Goal: Task Accomplishment & Management: Manage account settings

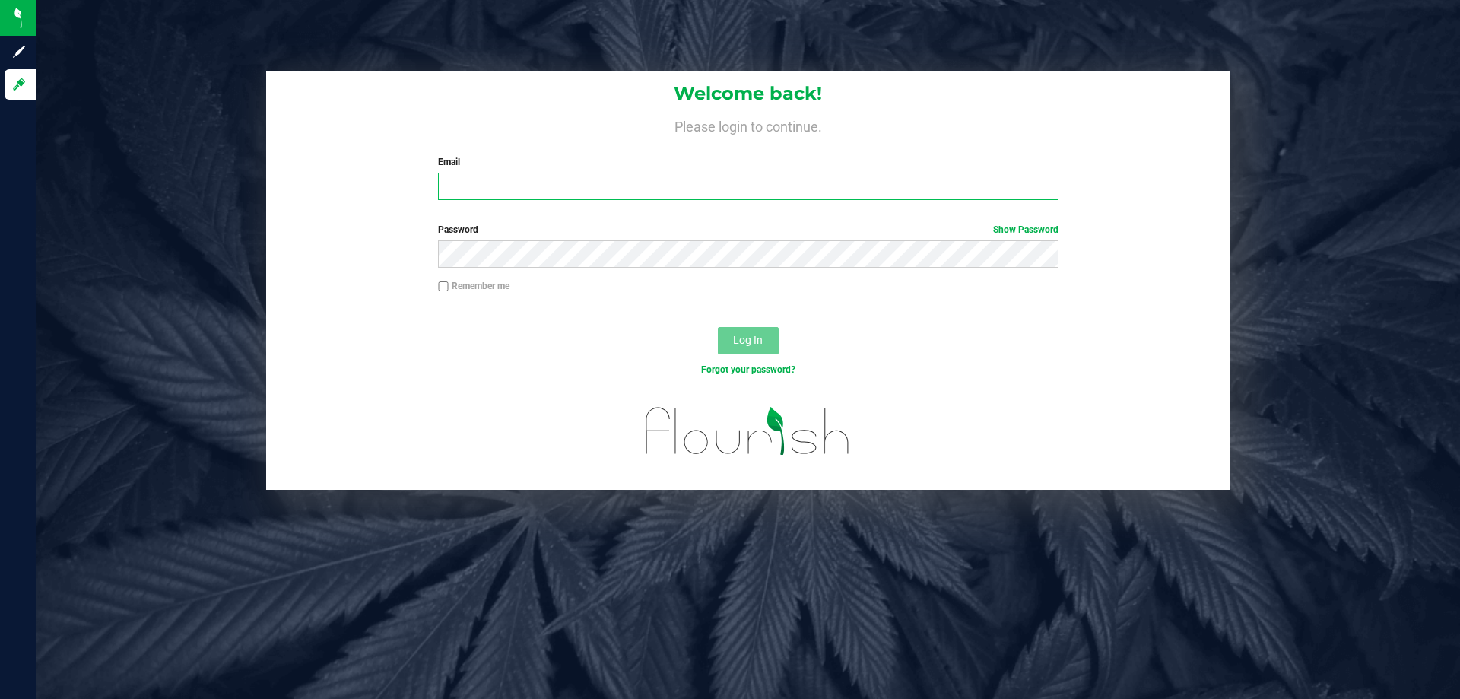
click at [467, 181] on input "Email" at bounding box center [748, 186] width 620 height 27
type input "[EMAIL_ADDRESS][DOMAIN_NAME]"
click at [718, 327] on button "Log In" at bounding box center [748, 340] width 61 height 27
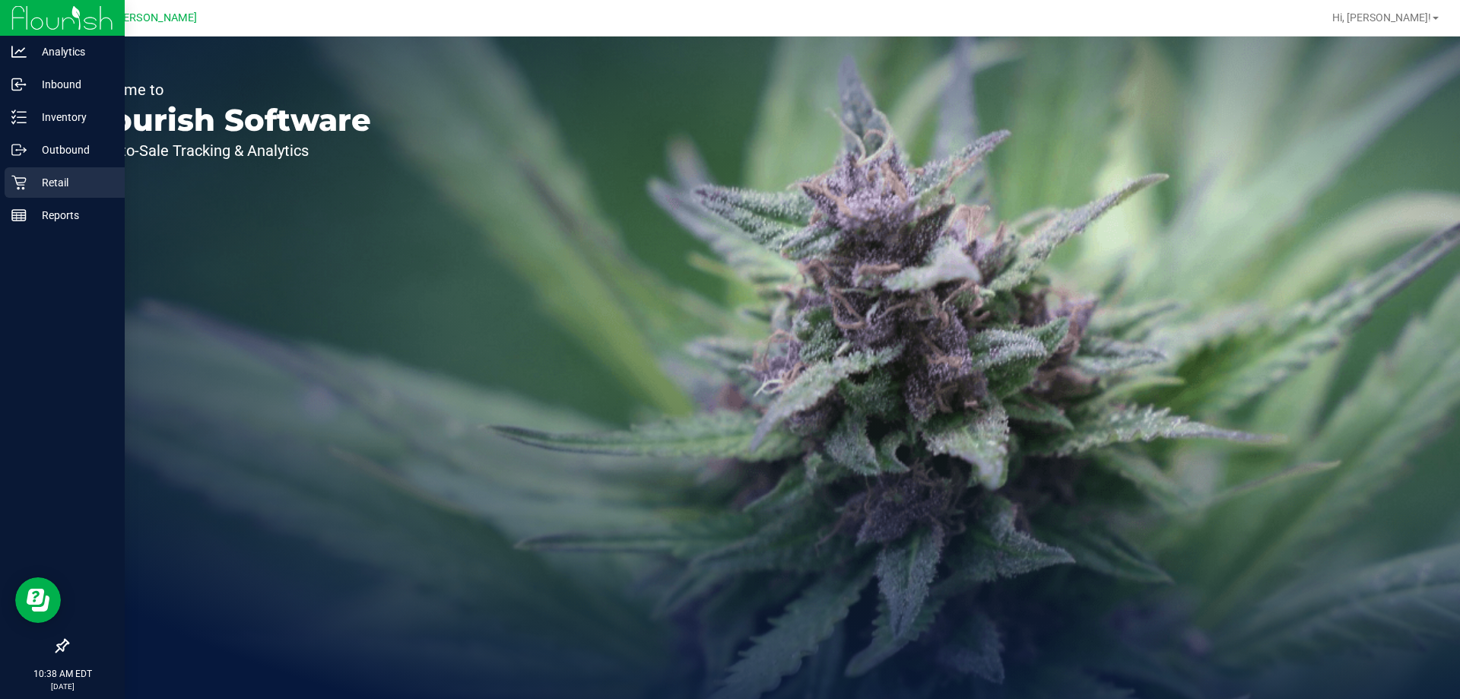
click at [27, 185] on p "Retail" at bounding box center [72, 182] width 91 height 18
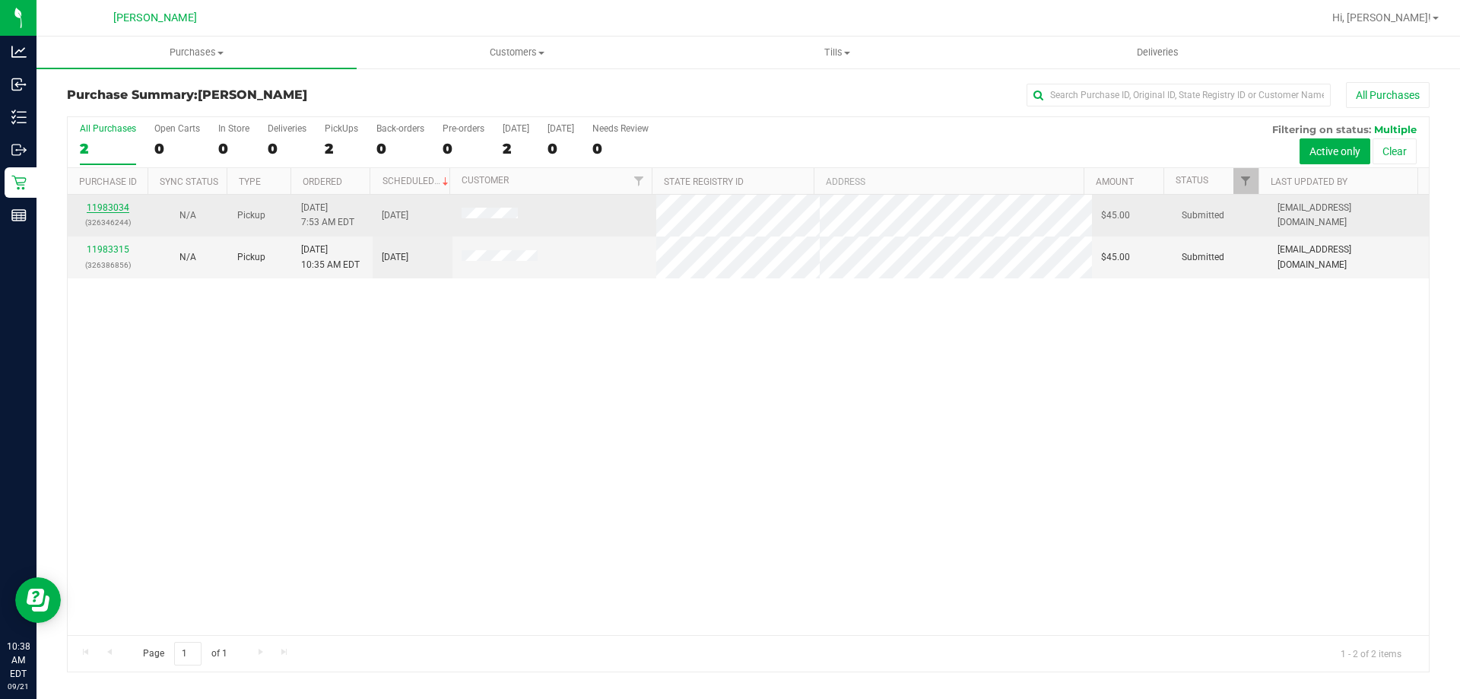
click at [124, 205] on link "11983034" at bounding box center [108, 207] width 43 height 11
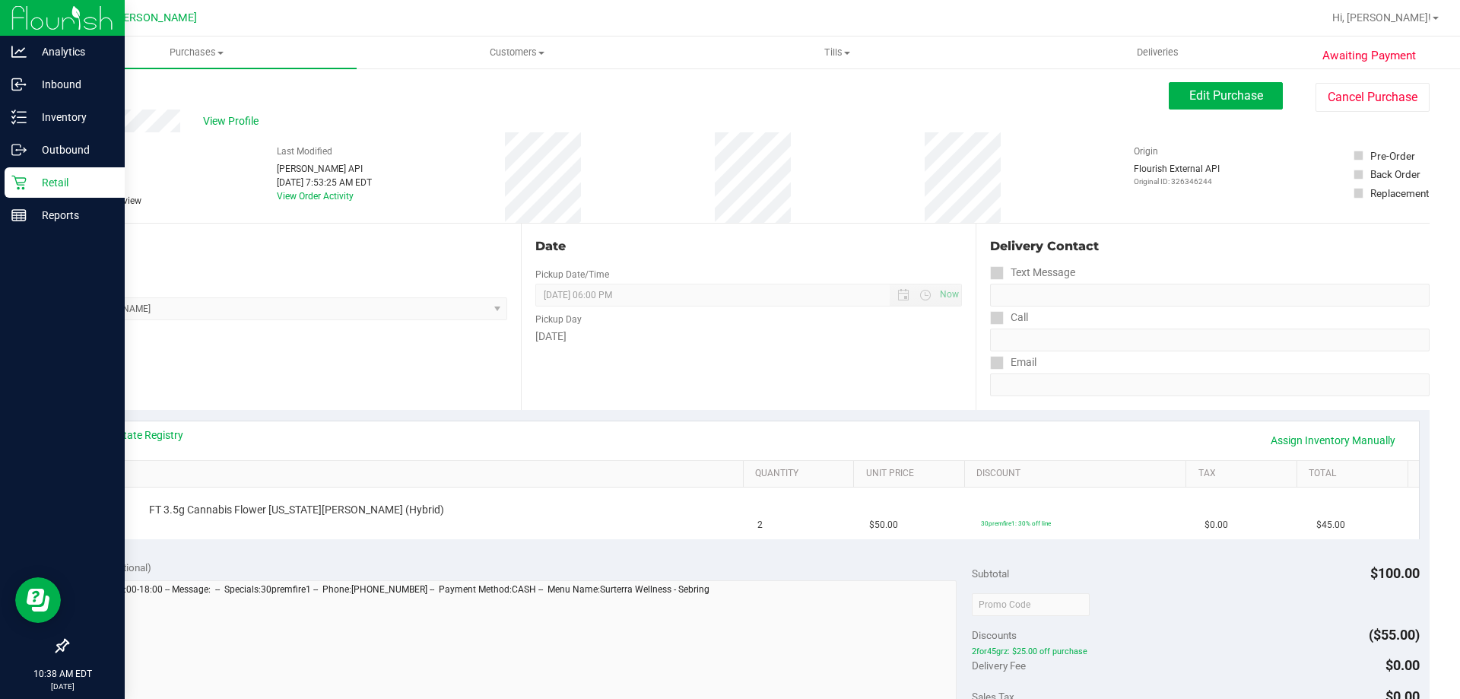
click at [20, 186] on icon at bounding box center [18, 182] width 15 height 15
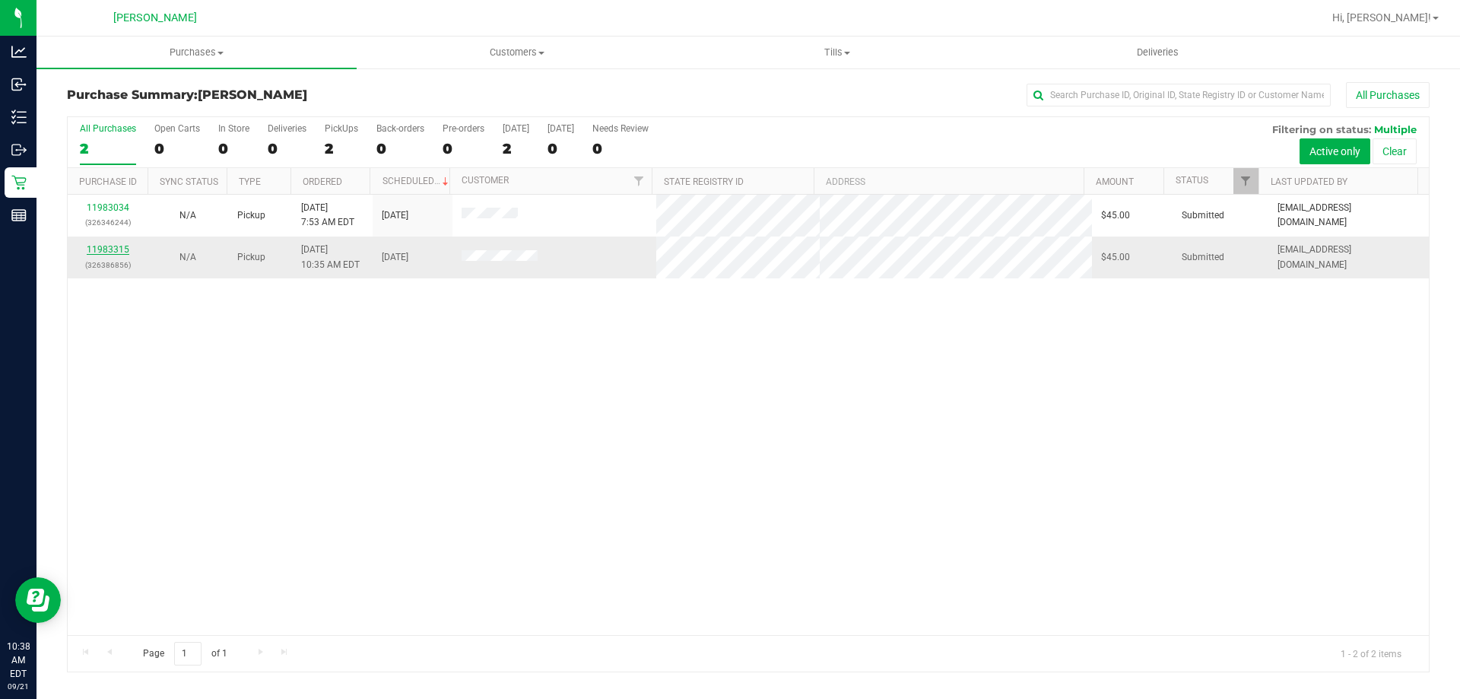
click at [113, 249] on link "11983315" at bounding box center [108, 249] width 43 height 11
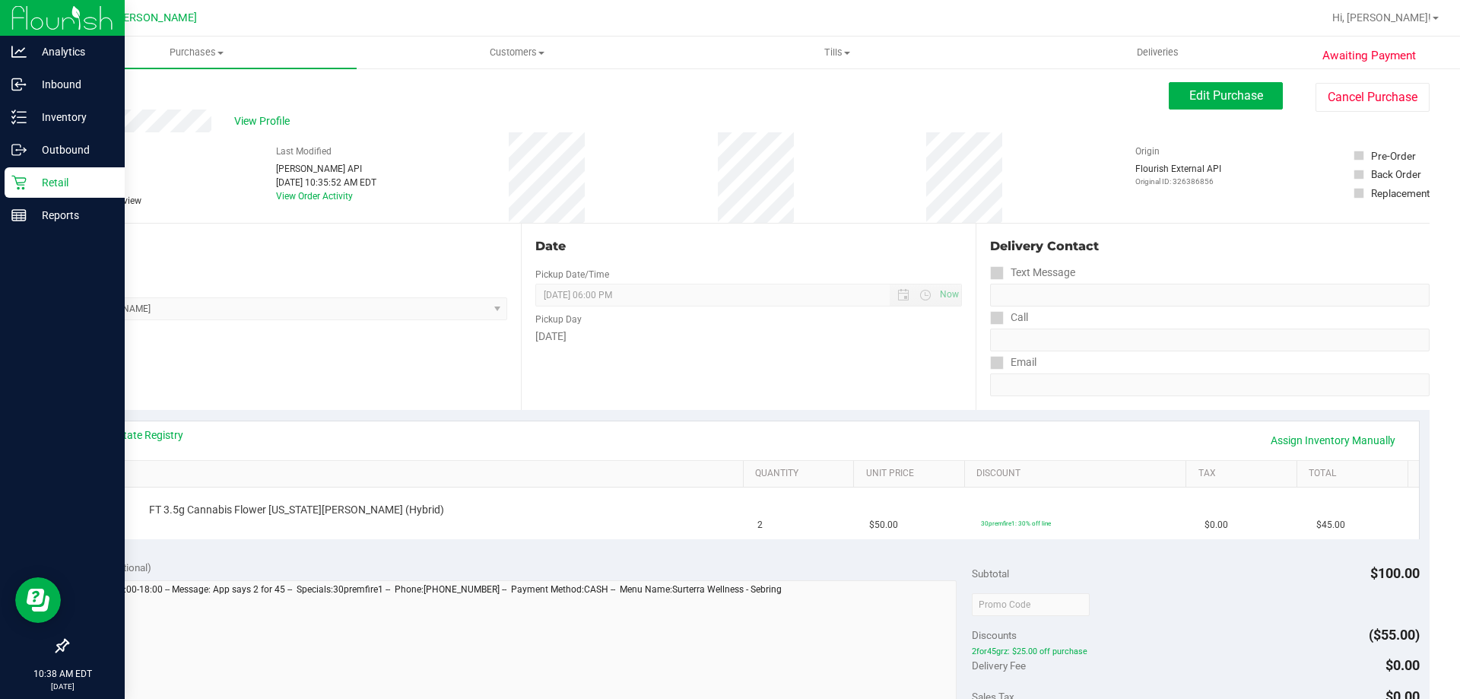
click at [21, 186] on icon at bounding box center [18, 182] width 15 height 15
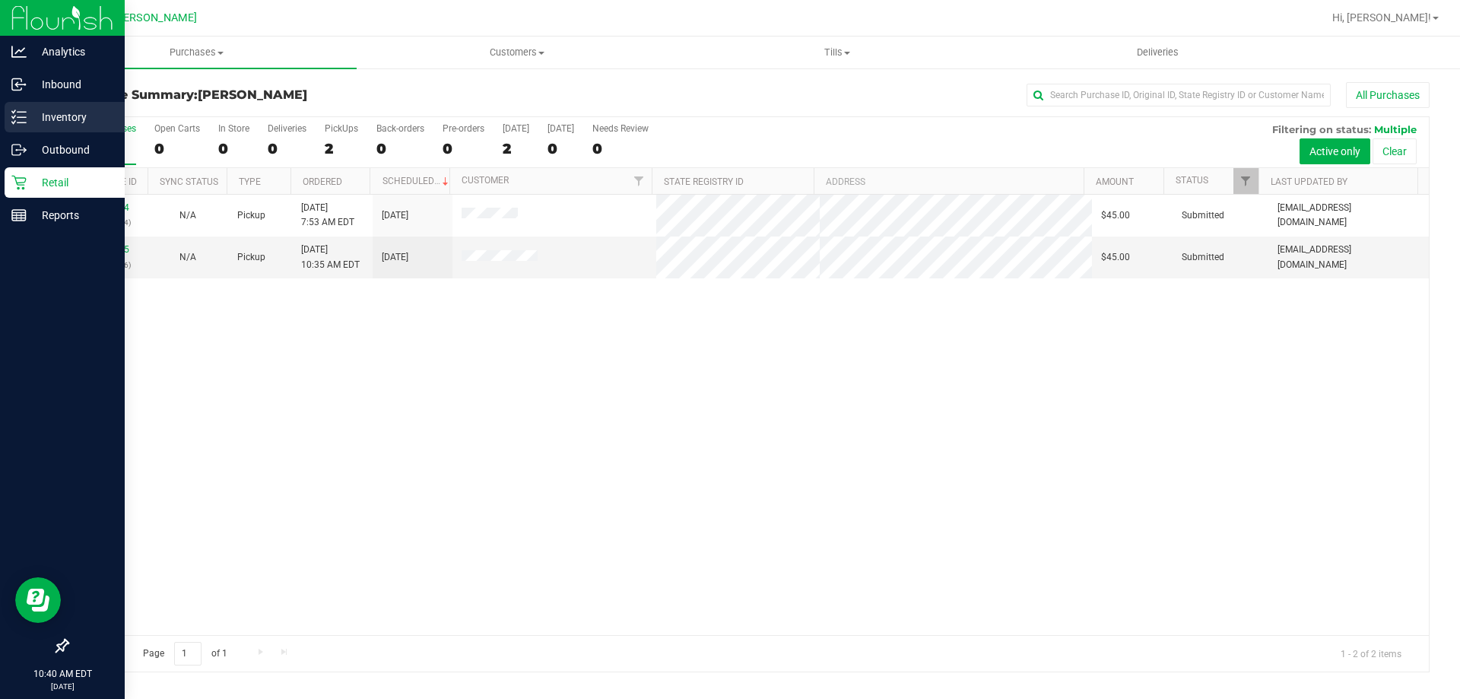
click at [27, 110] on p "Inventory" at bounding box center [72, 117] width 91 height 18
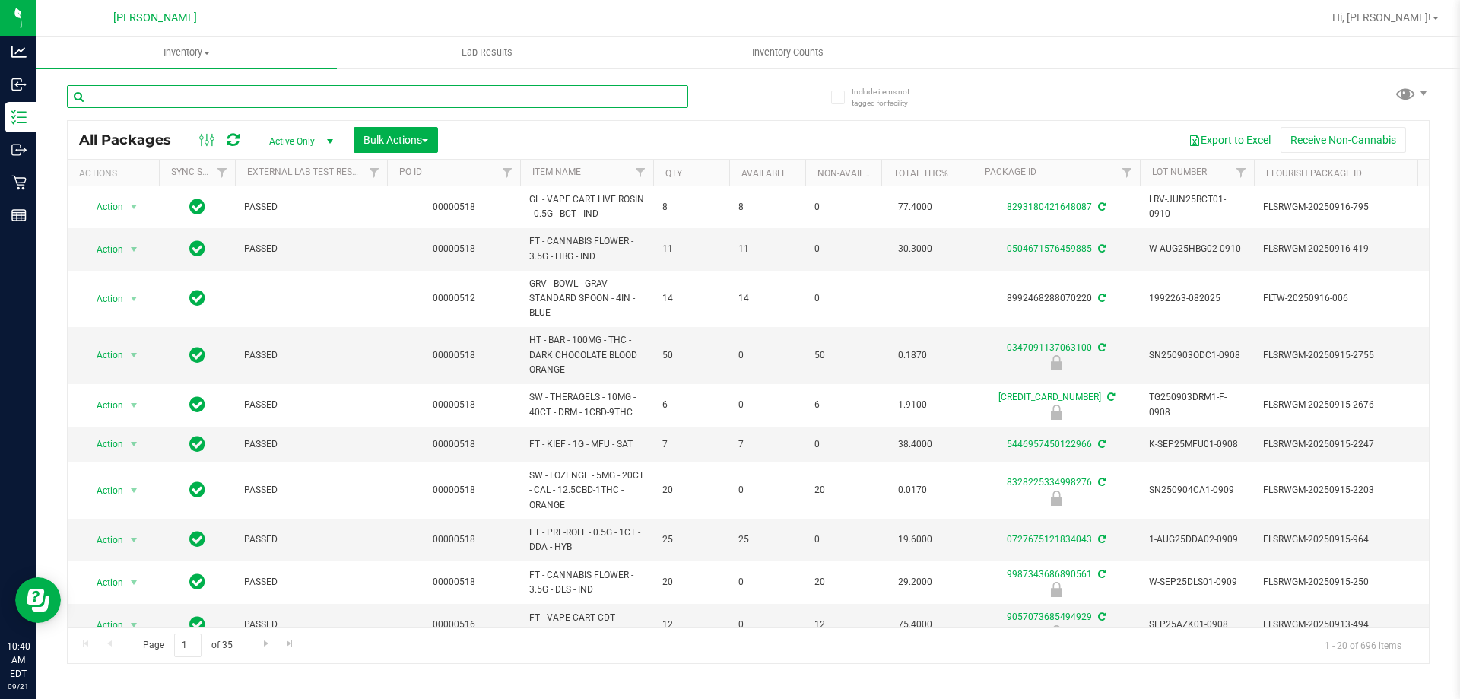
click at [302, 98] on input "text" at bounding box center [377, 96] width 621 height 23
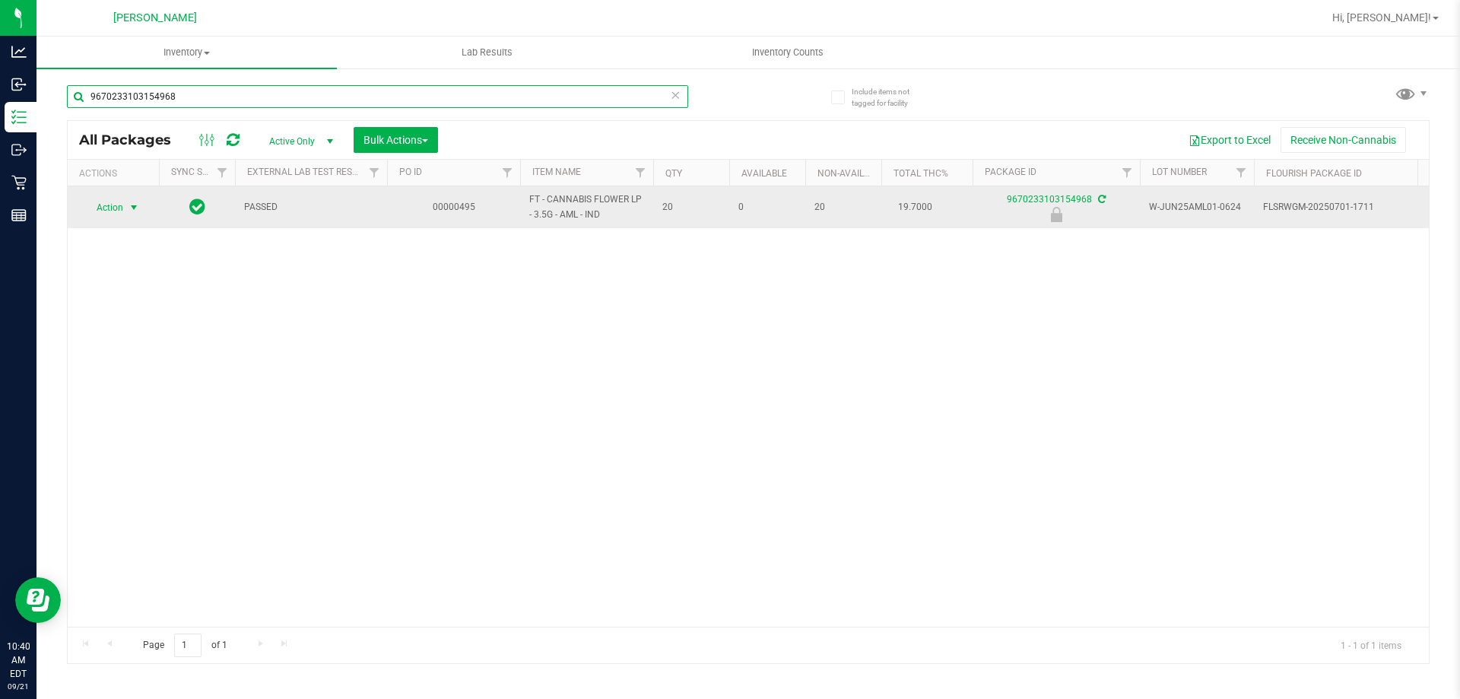
type input "9670233103154968"
click at [130, 205] on span "select" at bounding box center [134, 208] width 12 height 12
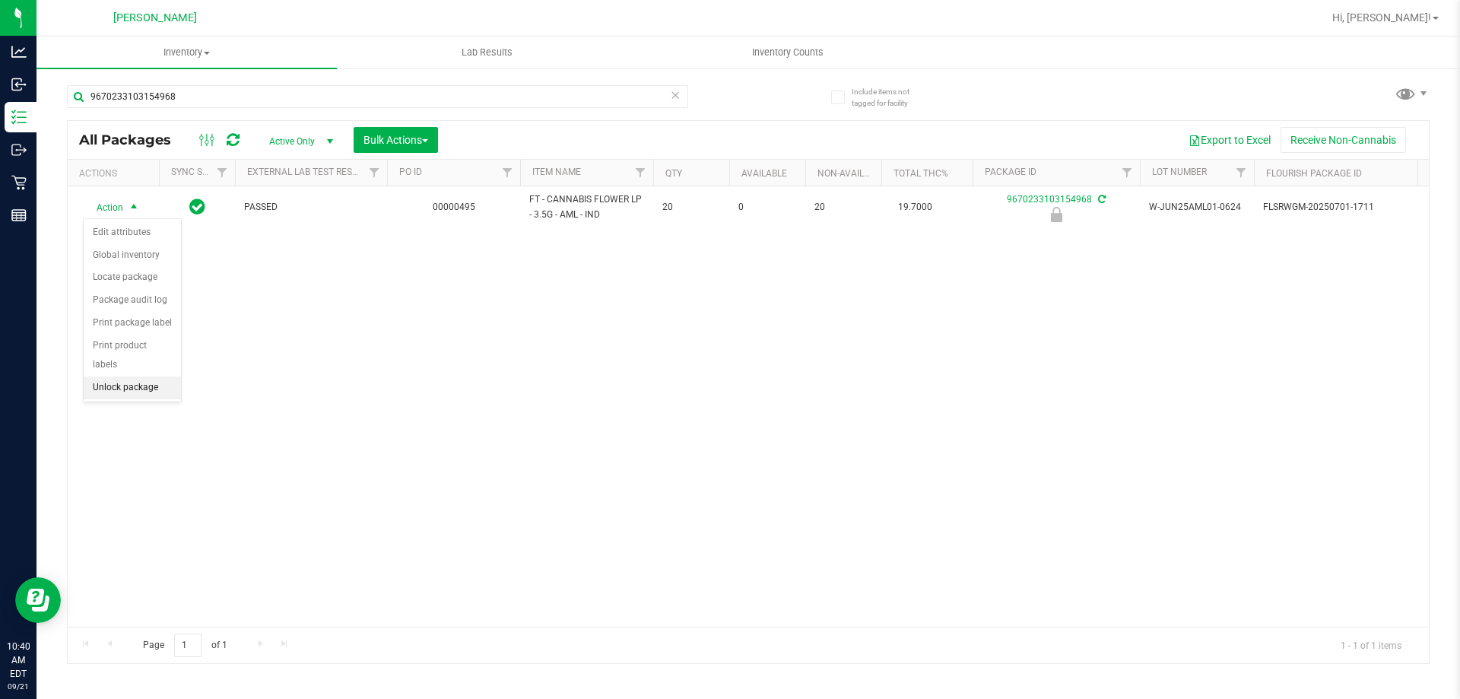
click at [145, 377] on li "Unlock package" at bounding box center [132, 388] width 97 height 23
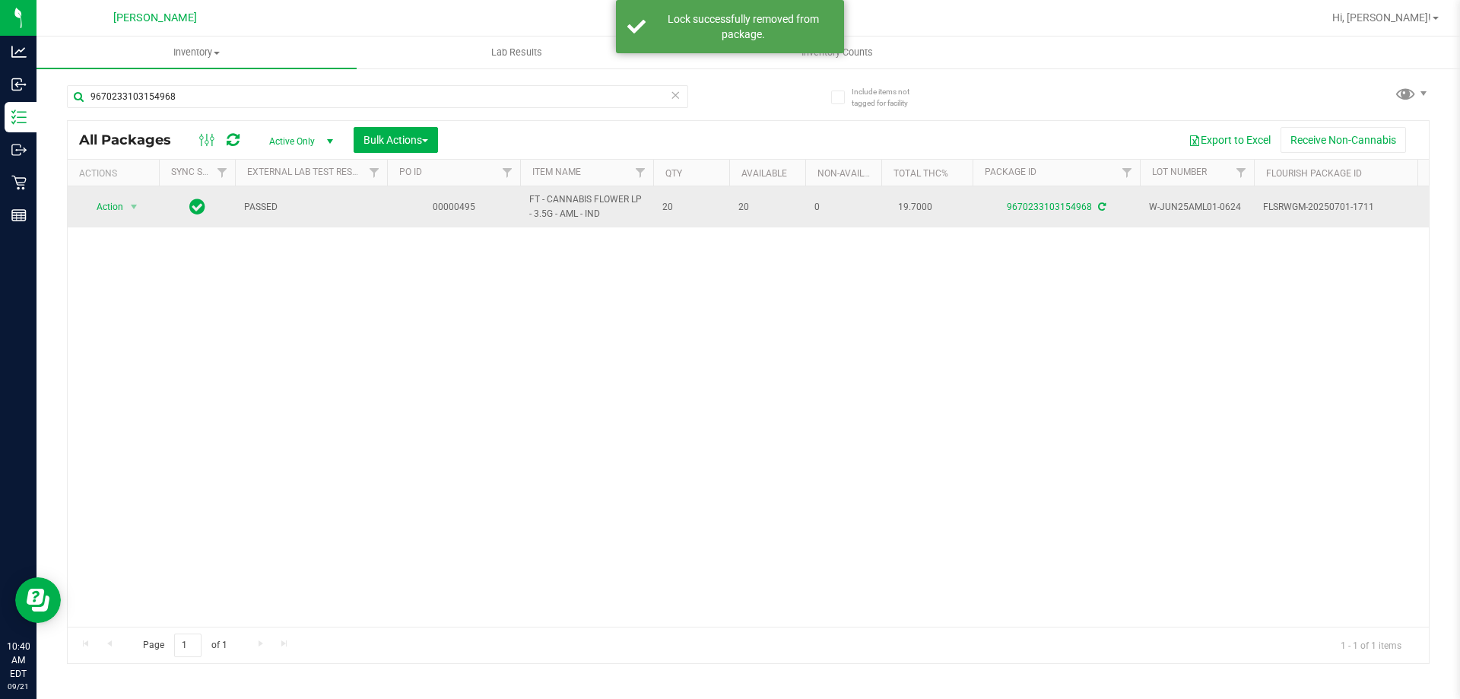
click at [125, 215] on span "select" at bounding box center [134, 206] width 19 height 21
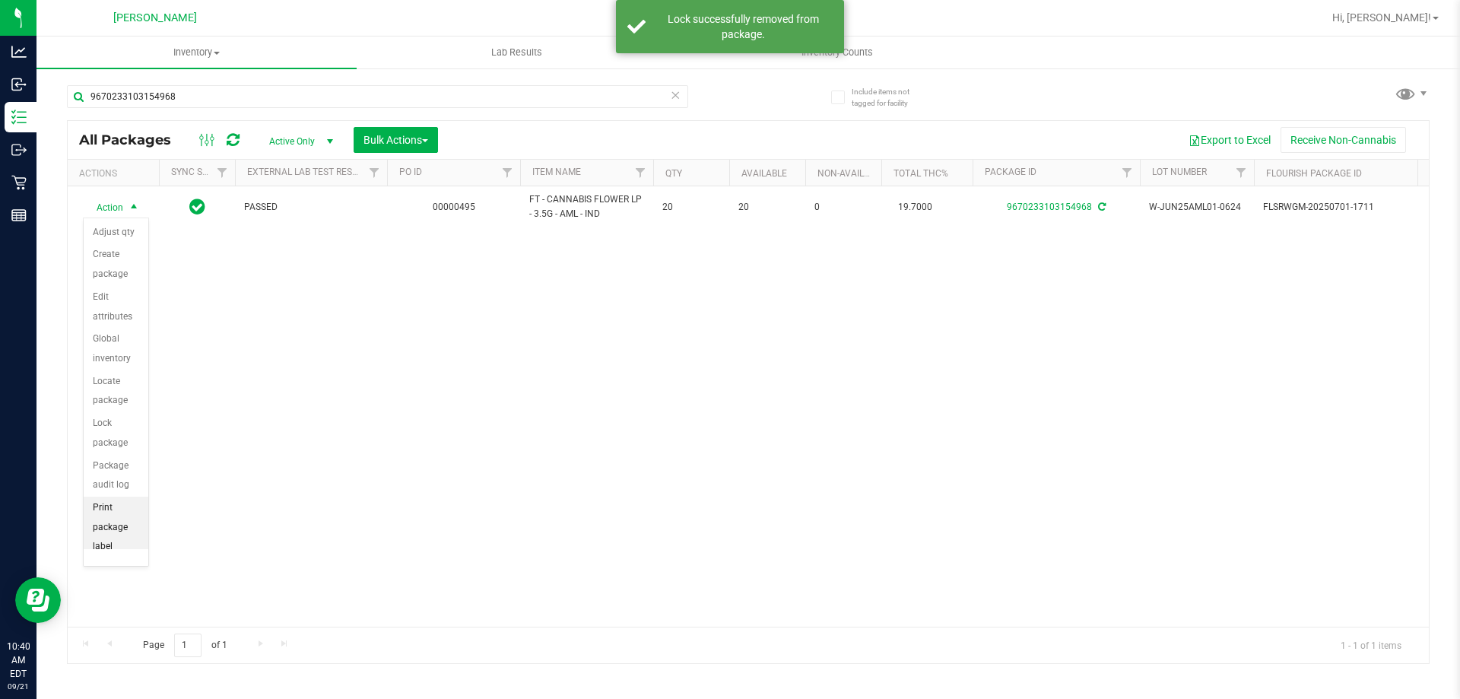
click at [134, 522] on li "Print package label" at bounding box center [116, 528] width 65 height 62
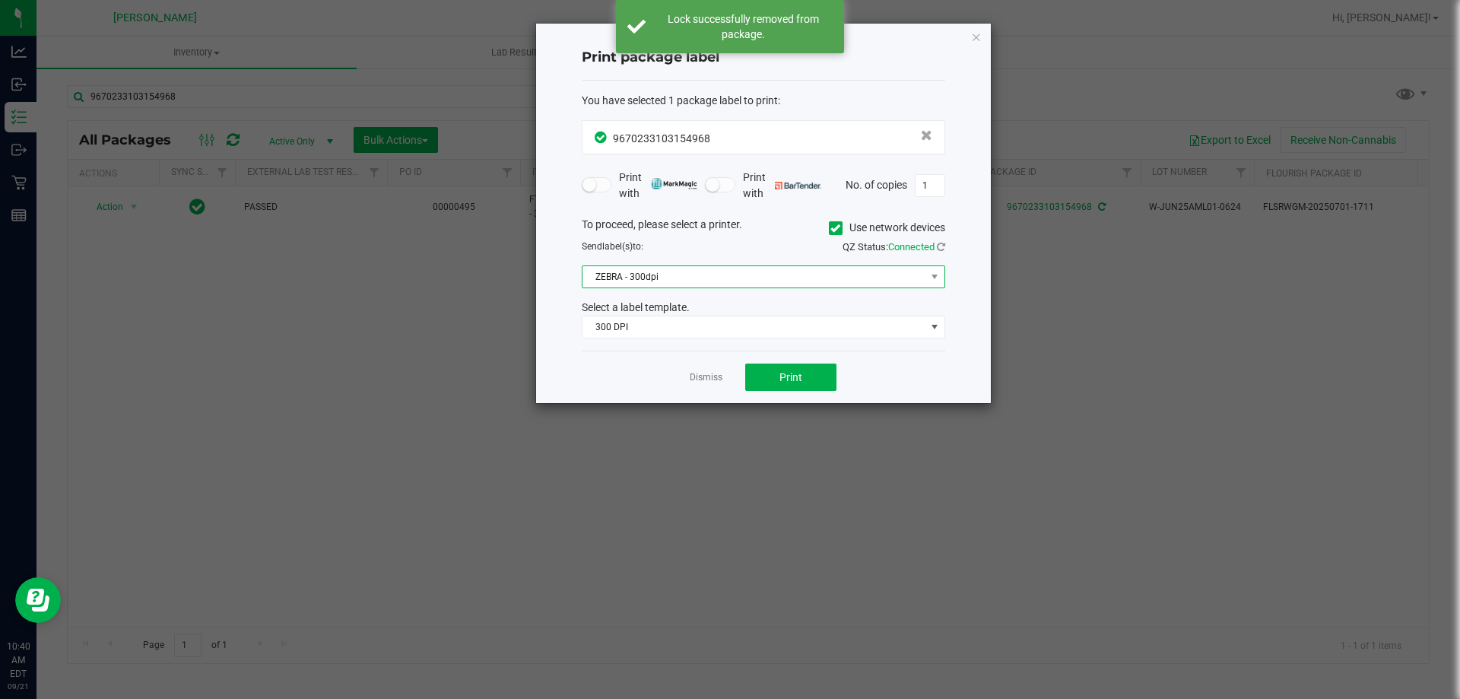
click at [695, 271] on span "ZEBRA - 300dpi" at bounding box center [754, 276] width 343 height 21
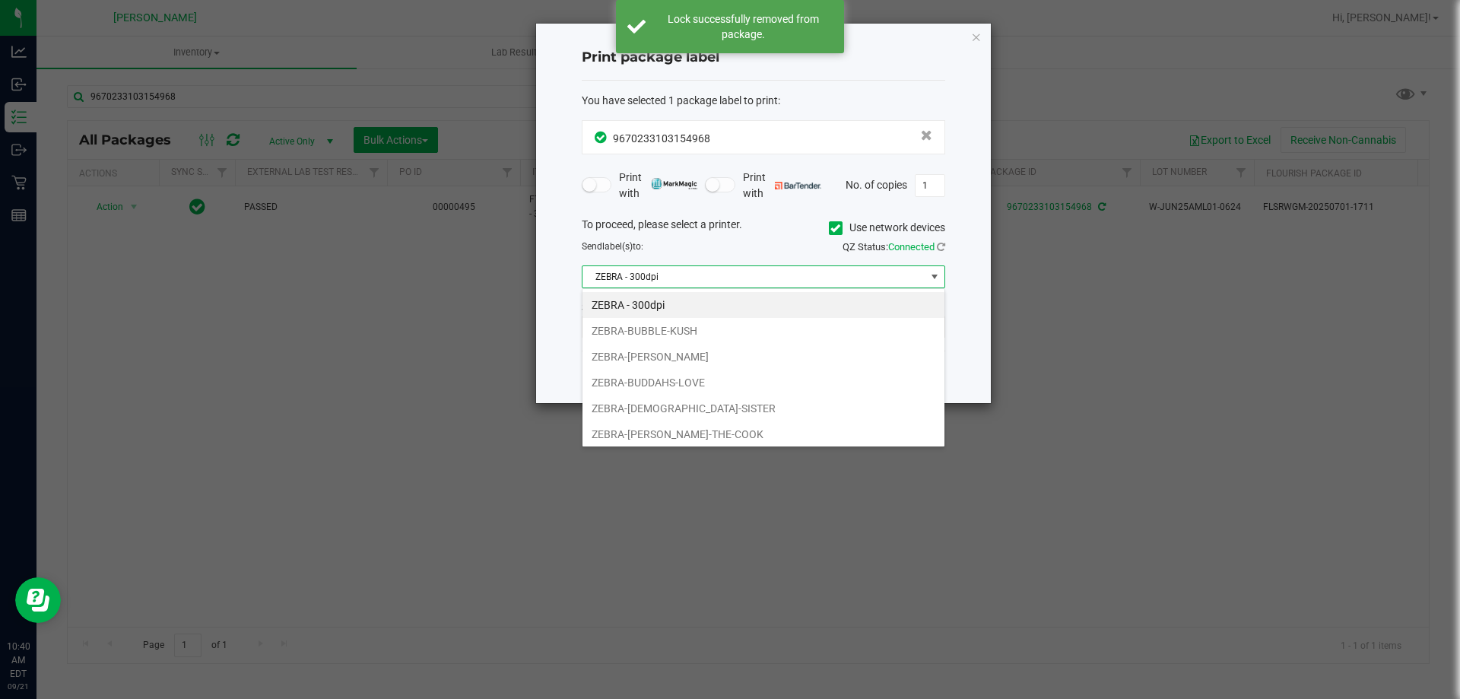
scroll to position [23, 364]
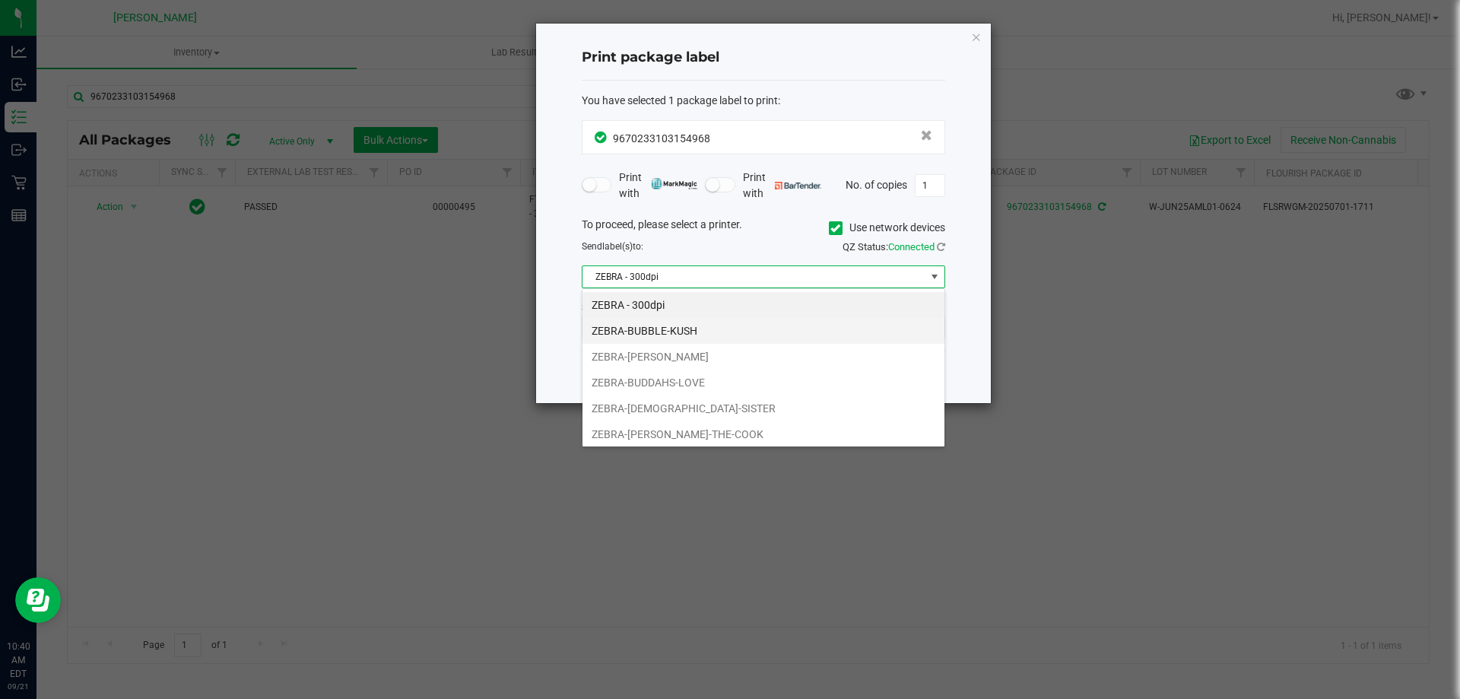
click at [698, 333] on li "ZEBRA-BUBBLE-KUSH" at bounding box center [764, 331] width 362 height 26
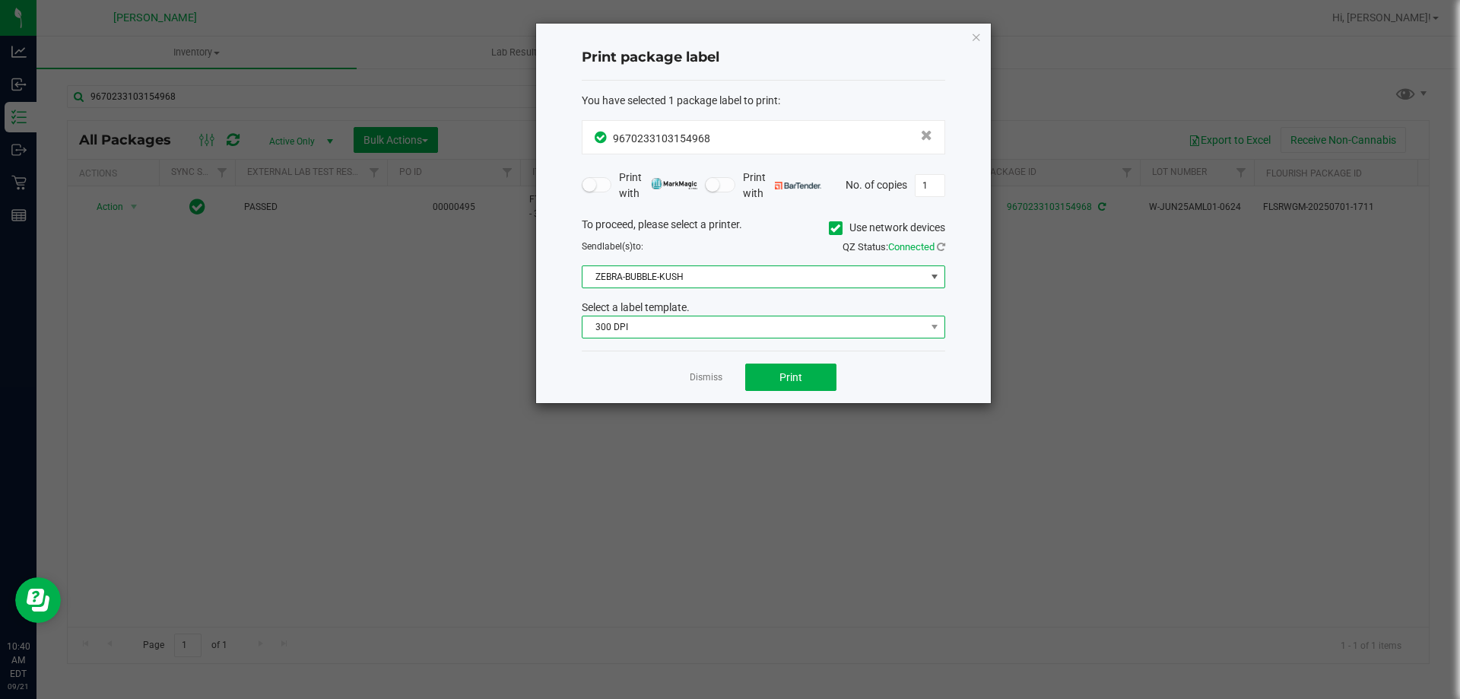
click at [714, 338] on span "300 DPI" at bounding box center [764, 327] width 364 height 23
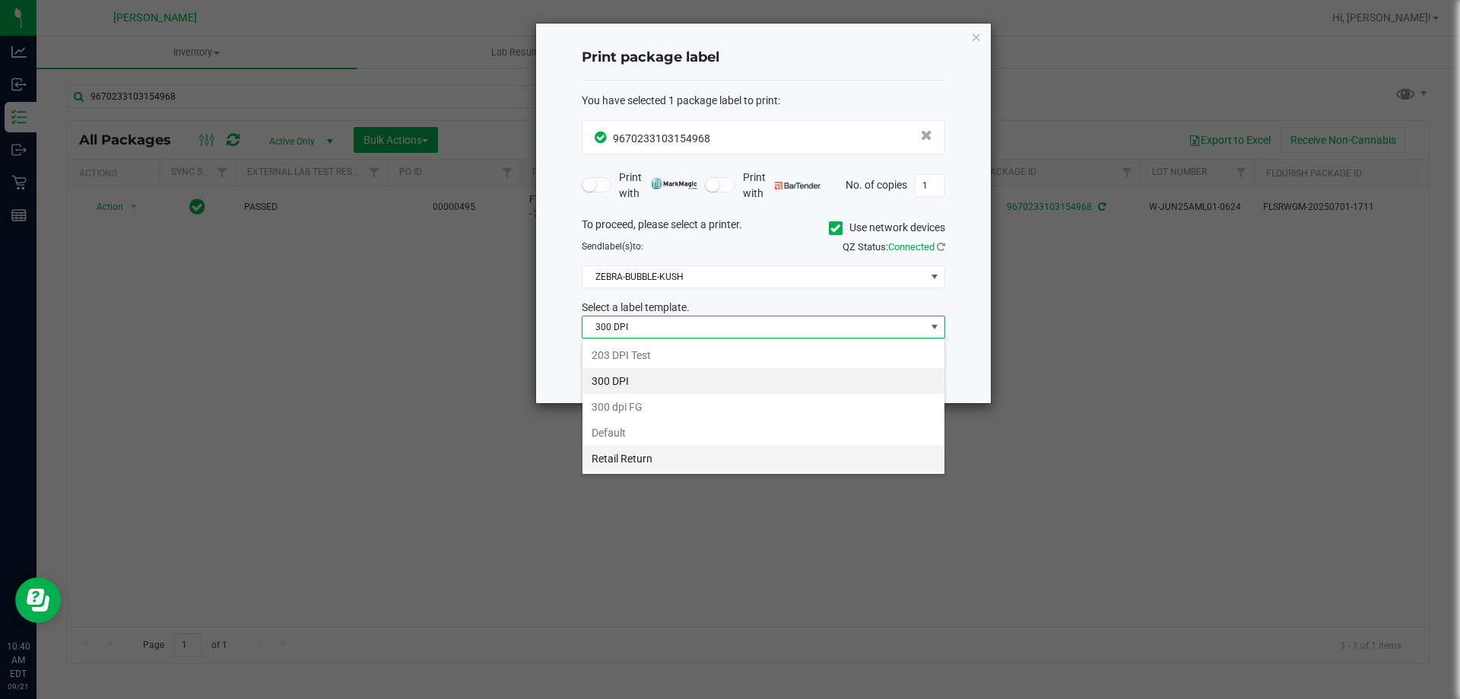
click at [663, 463] on li "Retail Return" at bounding box center [764, 459] width 362 height 26
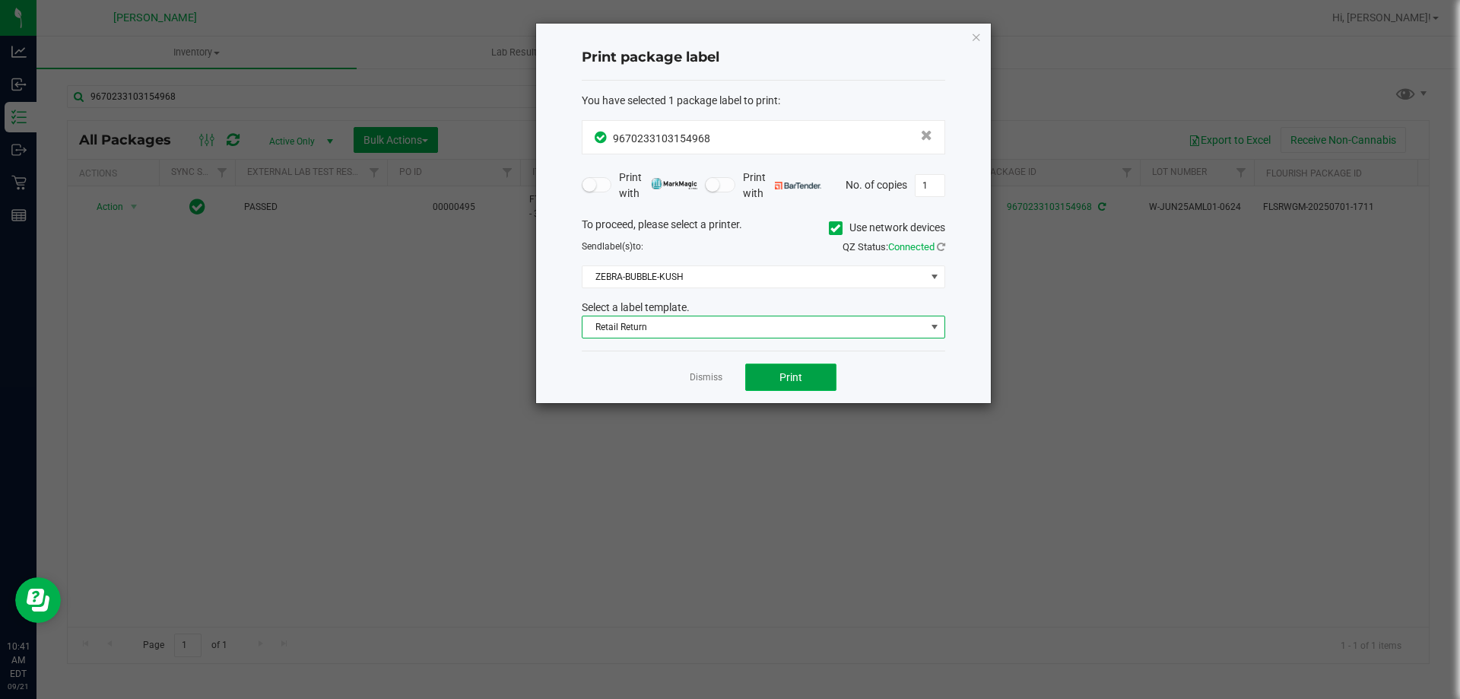
click at [788, 377] on span "Print" at bounding box center [791, 377] width 23 height 12
click at [699, 377] on link "Dismiss" at bounding box center [706, 377] width 33 height 13
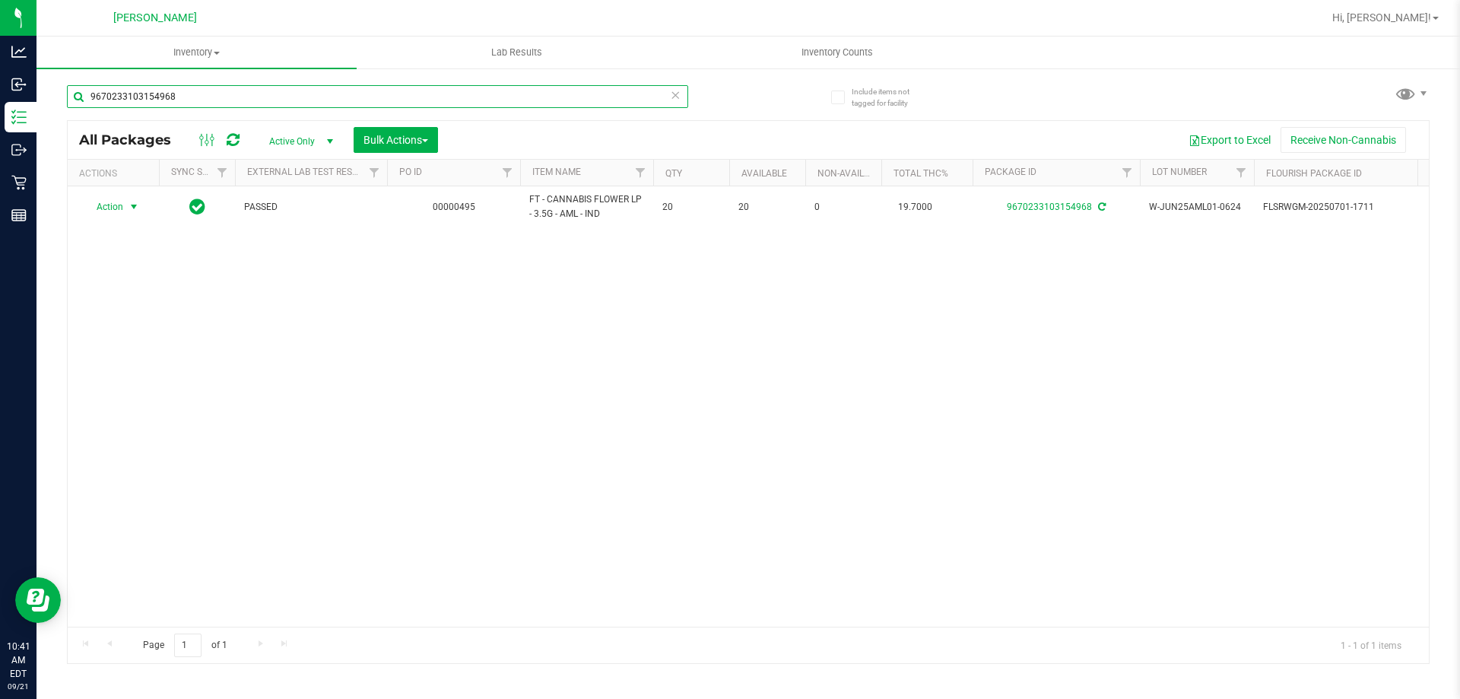
click at [338, 91] on input "9670233103154968" at bounding box center [377, 96] width 621 height 23
click at [672, 97] on icon at bounding box center [675, 94] width 11 height 18
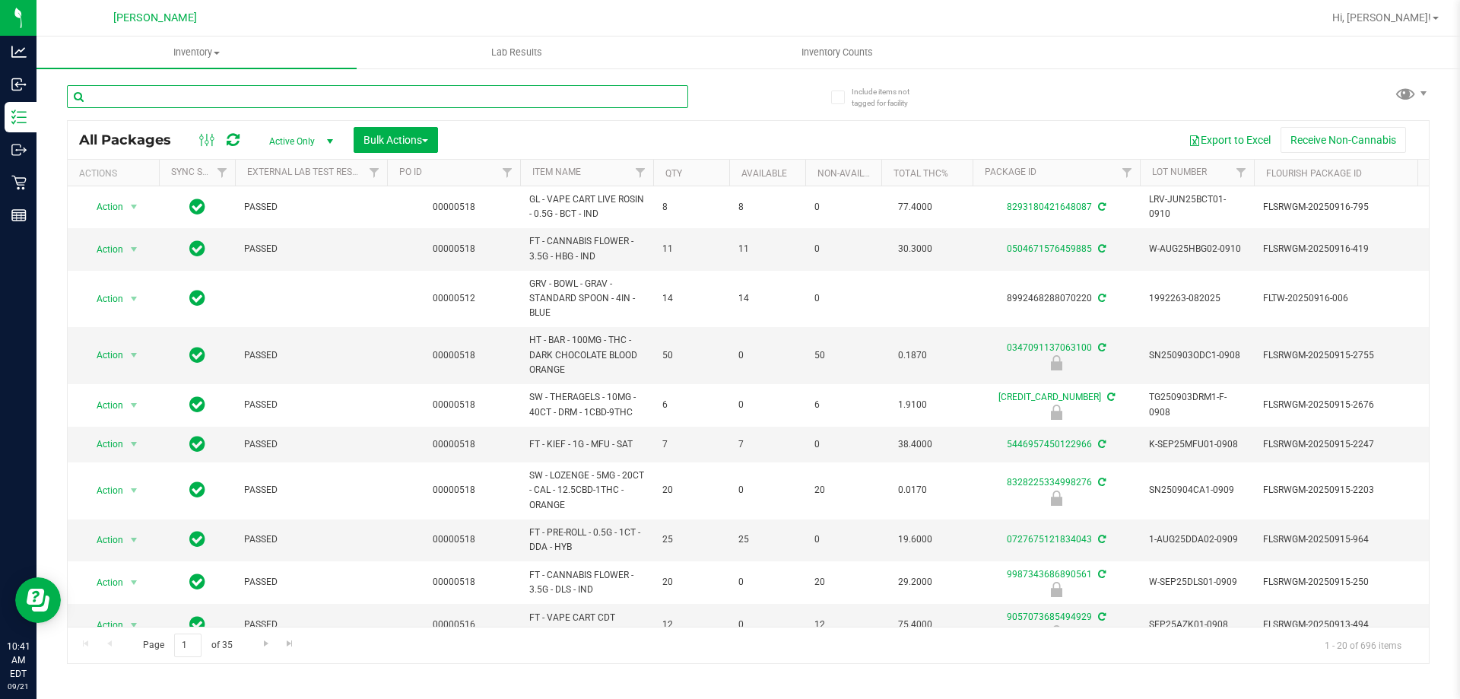
click at [143, 96] on input "text" at bounding box center [377, 96] width 621 height 23
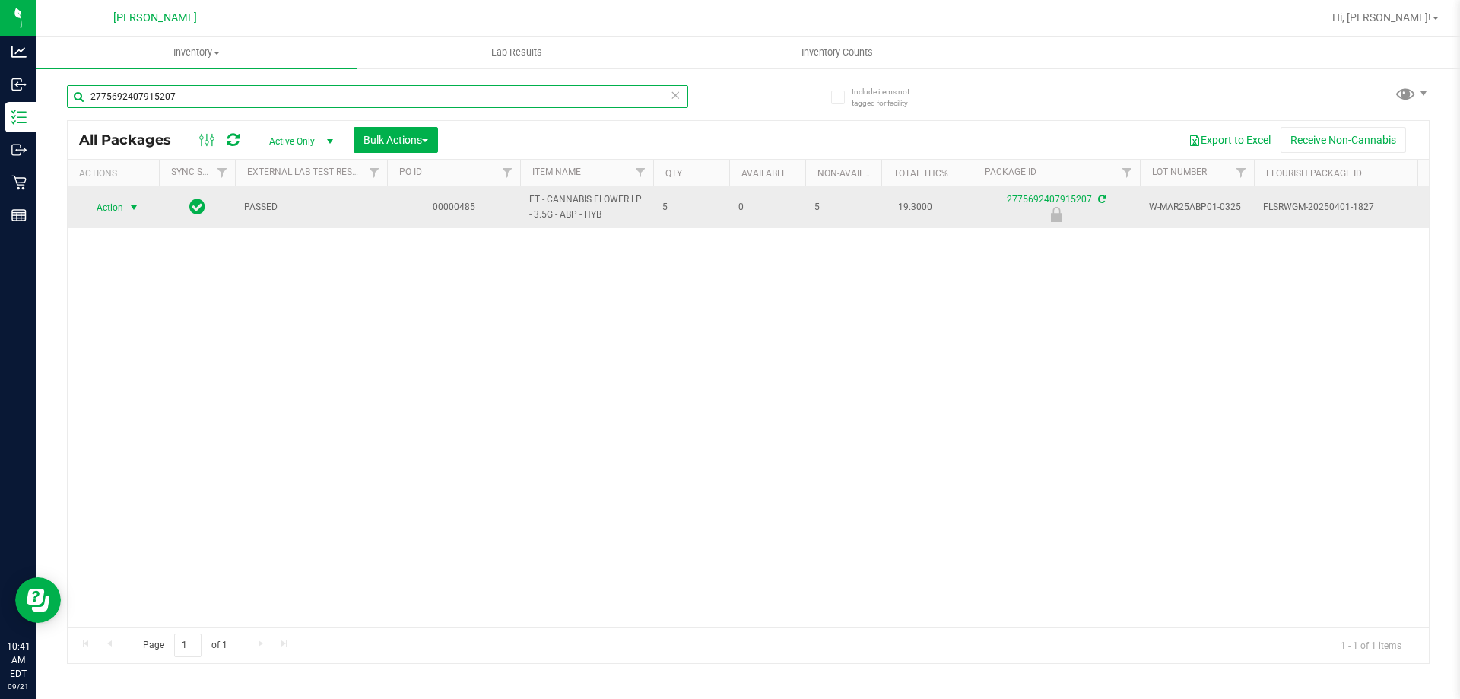
type input "2775692407915207"
click at [130, 207] on span "select" at bounding box center [134, 208] width 12 height 12
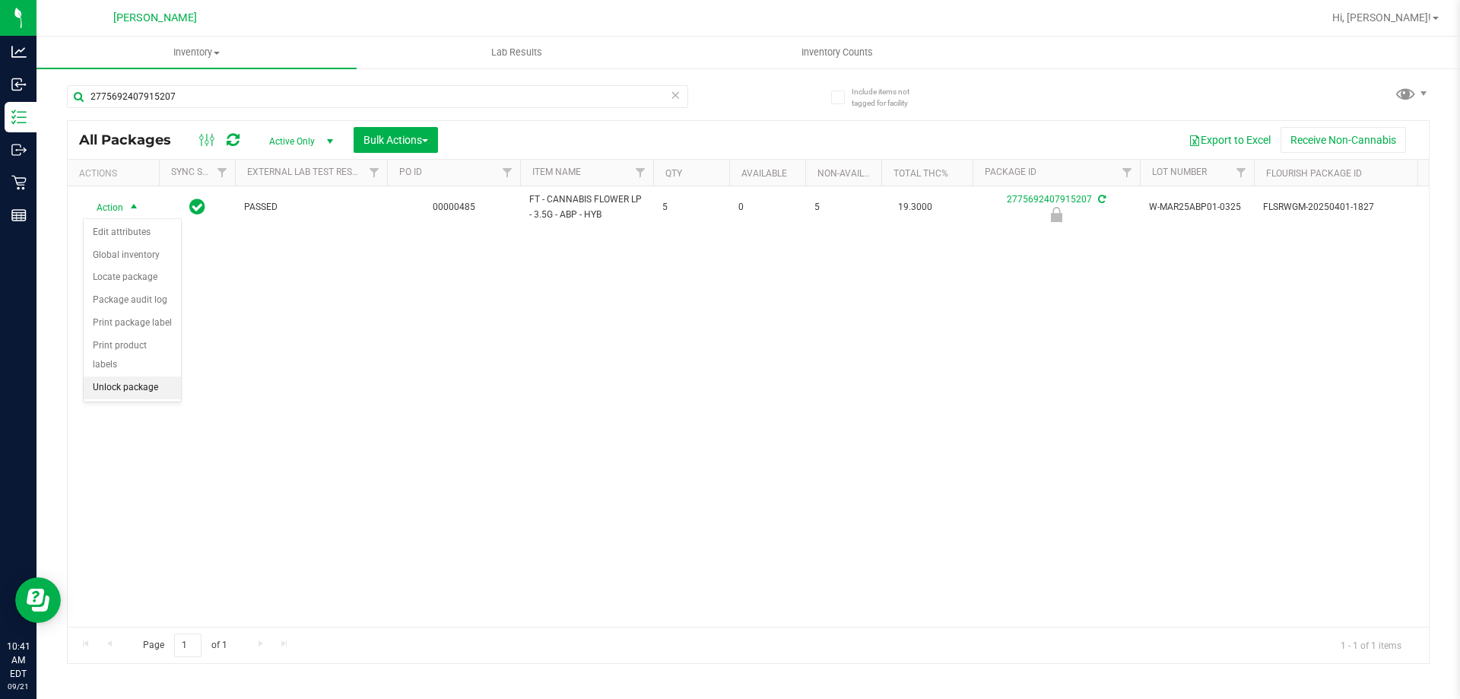
click at [154, 377] on li "Unlock package" at bounding box center [132, 388] width 97 height 23
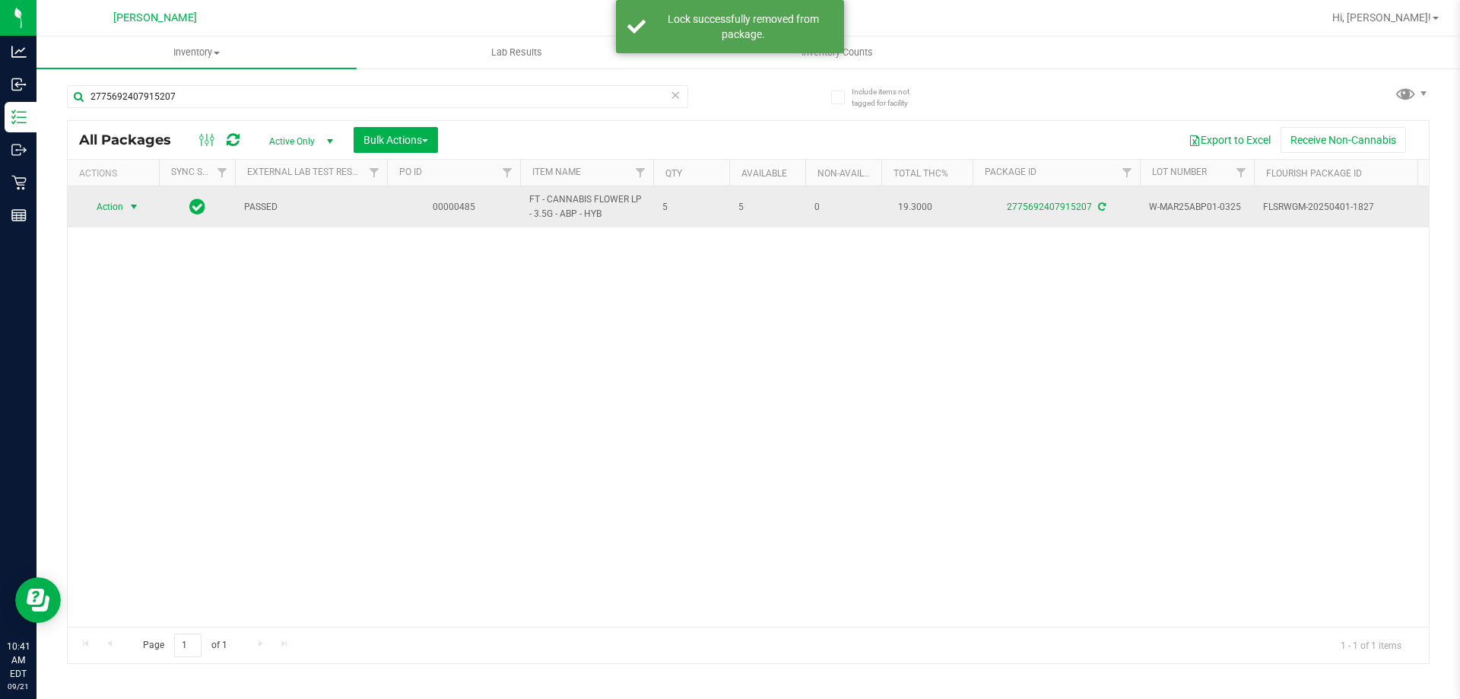
click at [130, 207] on span "select" at bounding box center [134, 207] width 12 height 12
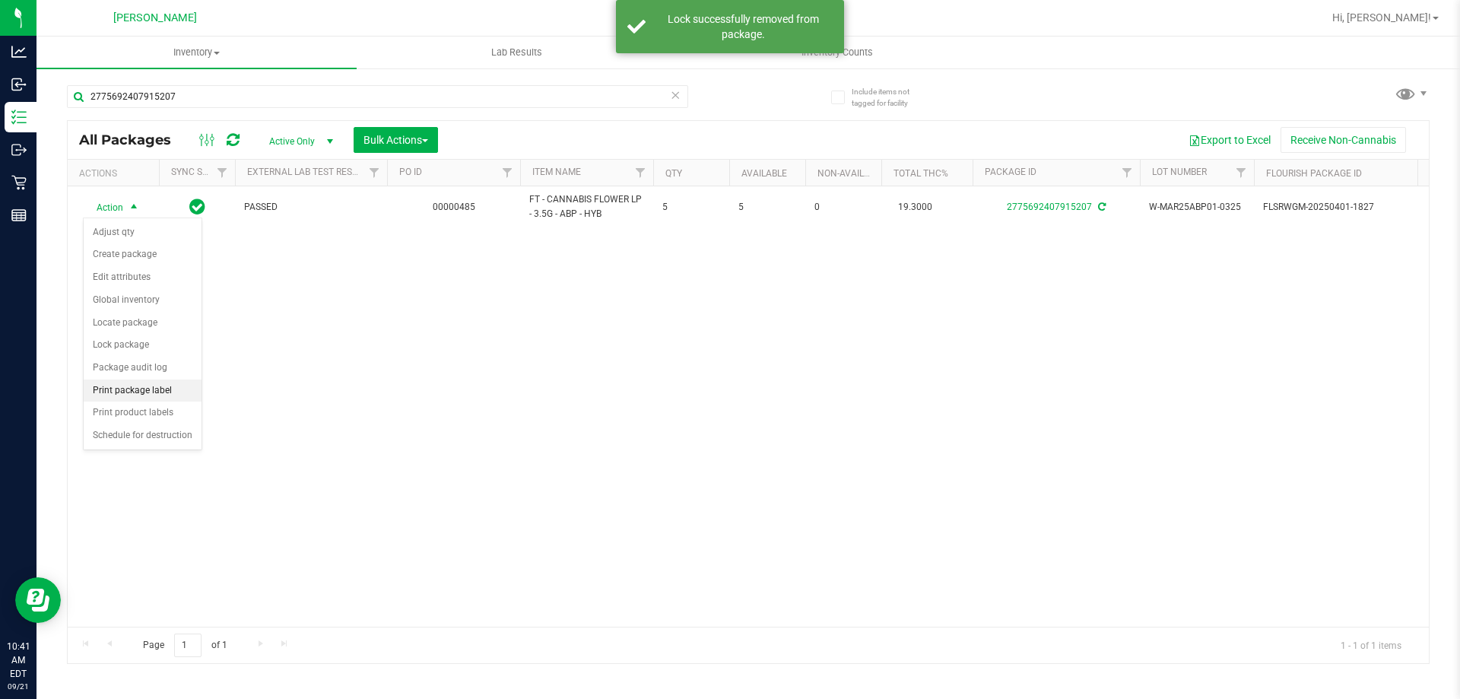
click at [166, 393] on li "Print package label" at bounding box center [143, 391] width 118 height 23
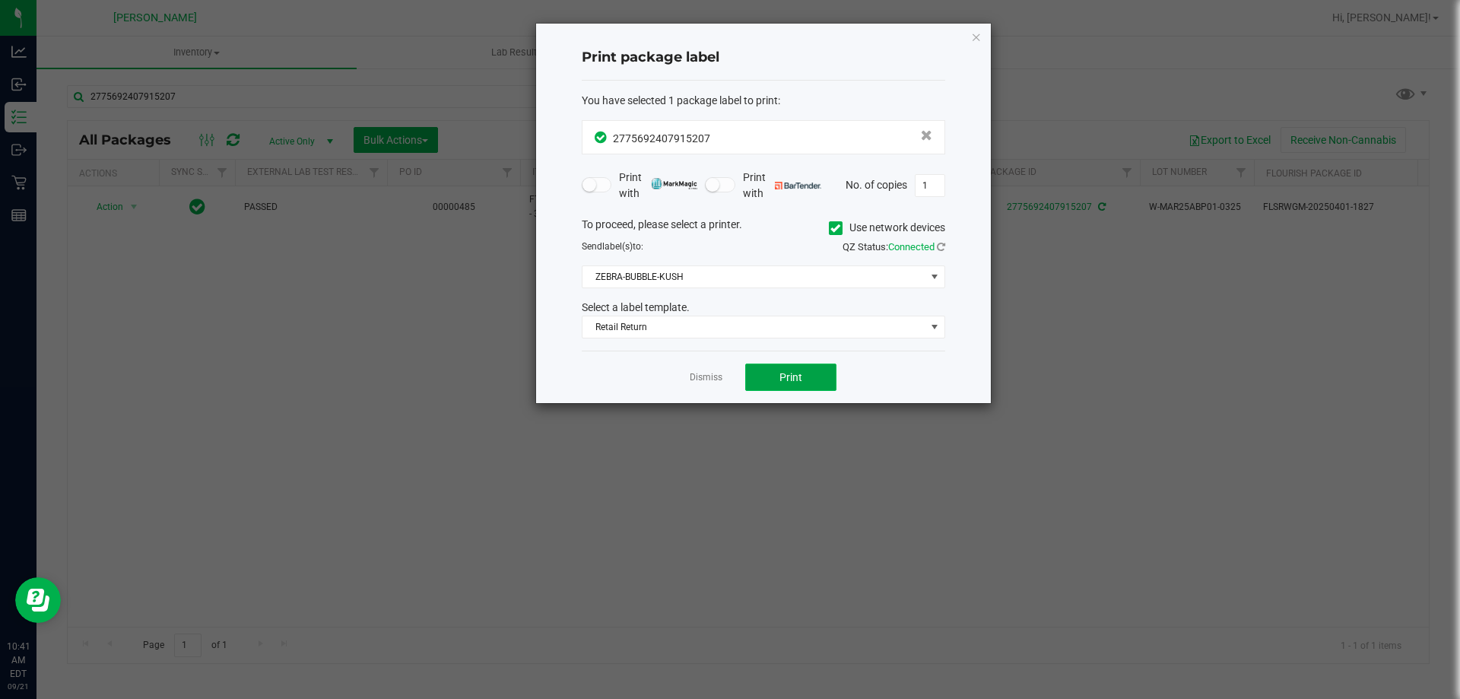
click at [776, 373] on button "Print" at bounding box center [790, 377] width 91 height 27
click at [702, 380] on link "Dismiss" at bounding box center [706, 377] width 33 height 13
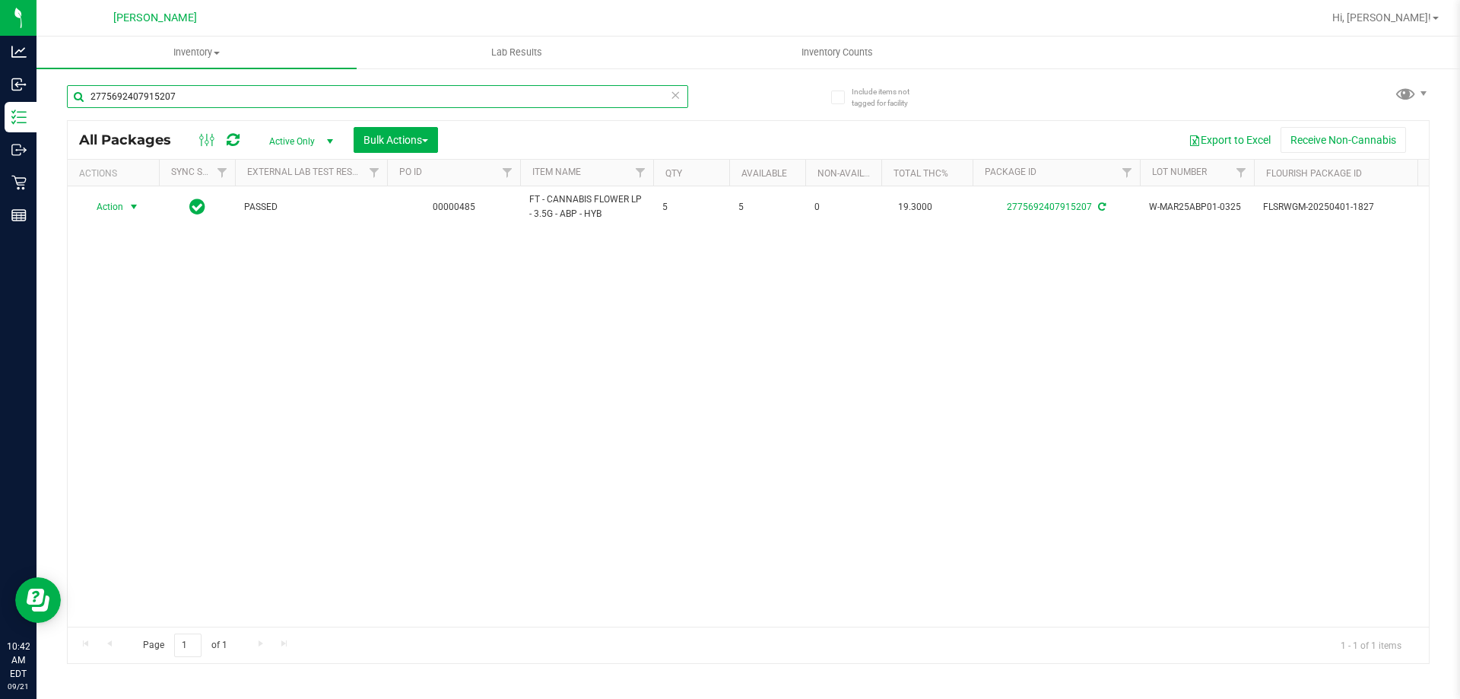
click at [380, 99] on input "2775692407915207" at bounding box center [377, 96] width 621 height 23
click at [672, 97] on icon at bounding box center [675, 94] width 11 height 18
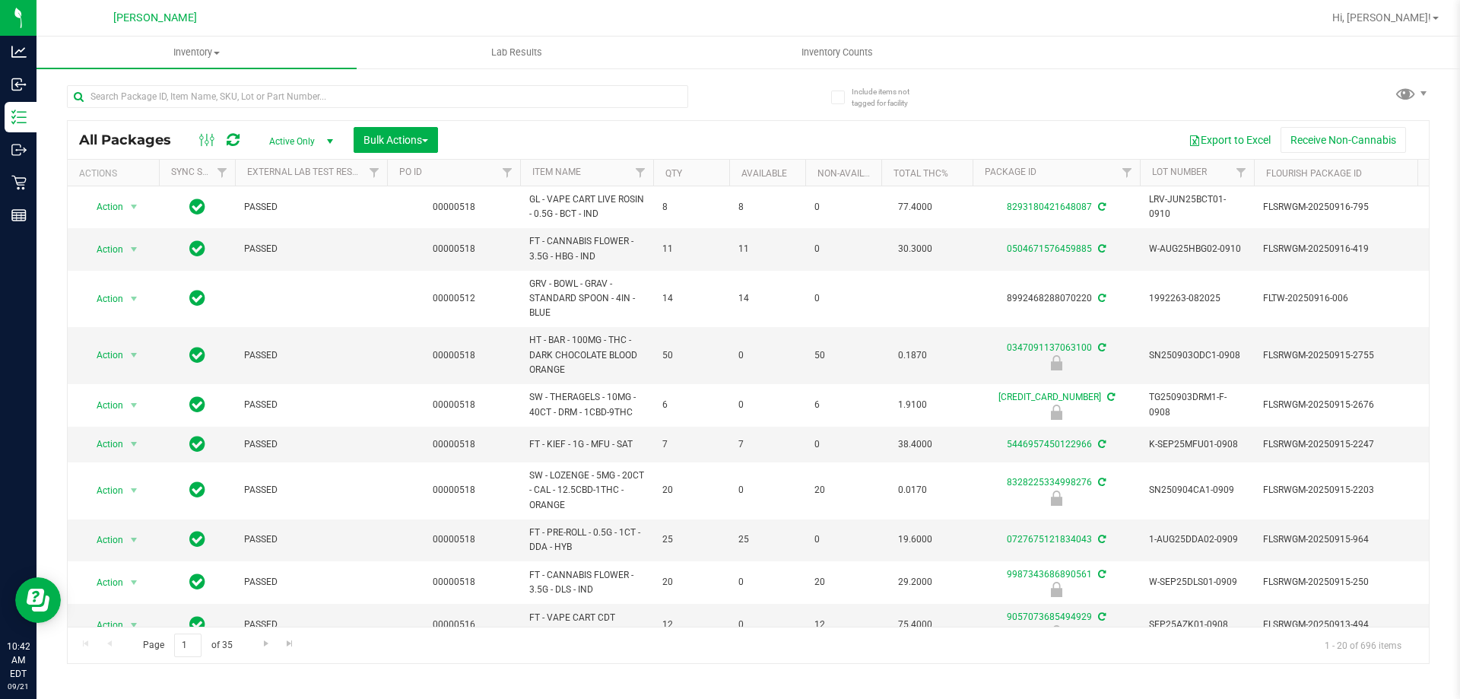
click at [291, 68] on link "Inventory All packages All inventory Waste log Create inventory" at bounding box center [197, 53] width 320 height 32
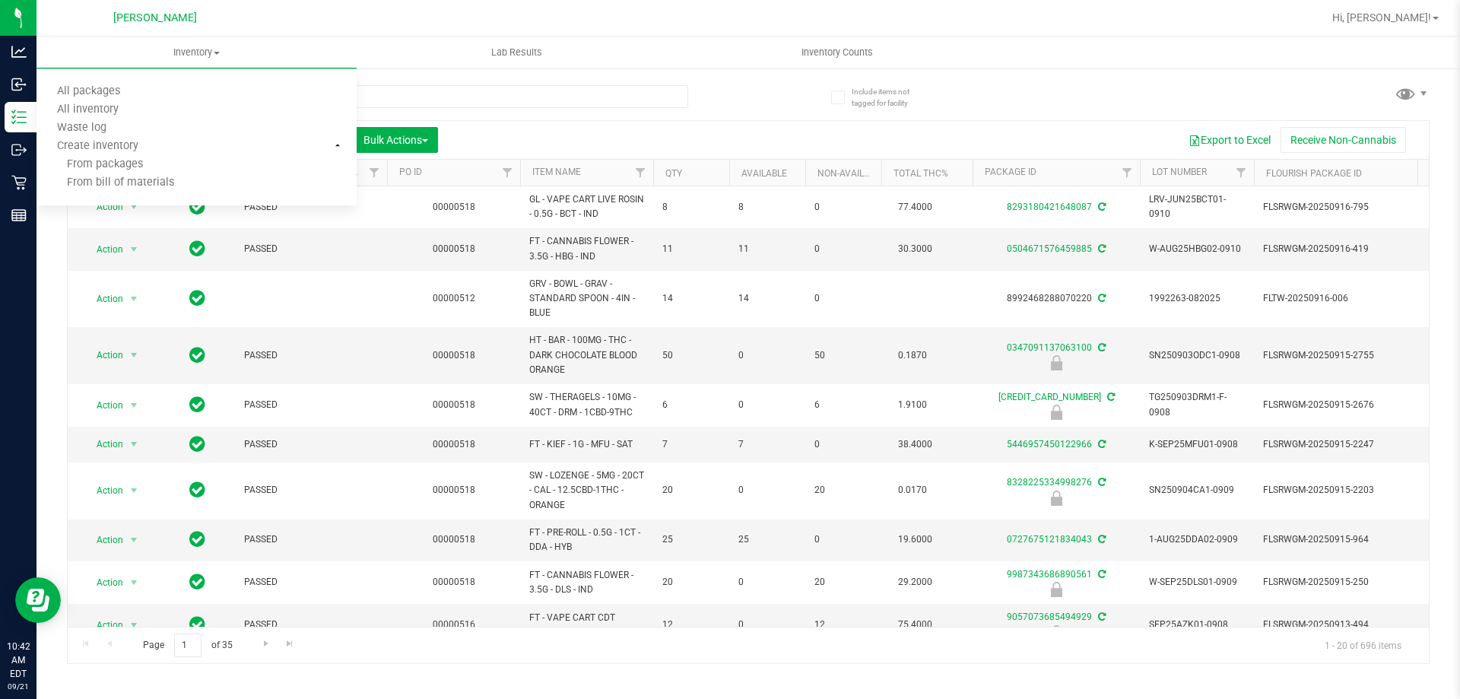
click at [317, 97] on li "All packages" at bounding box center [197, 92] width 320 height 18
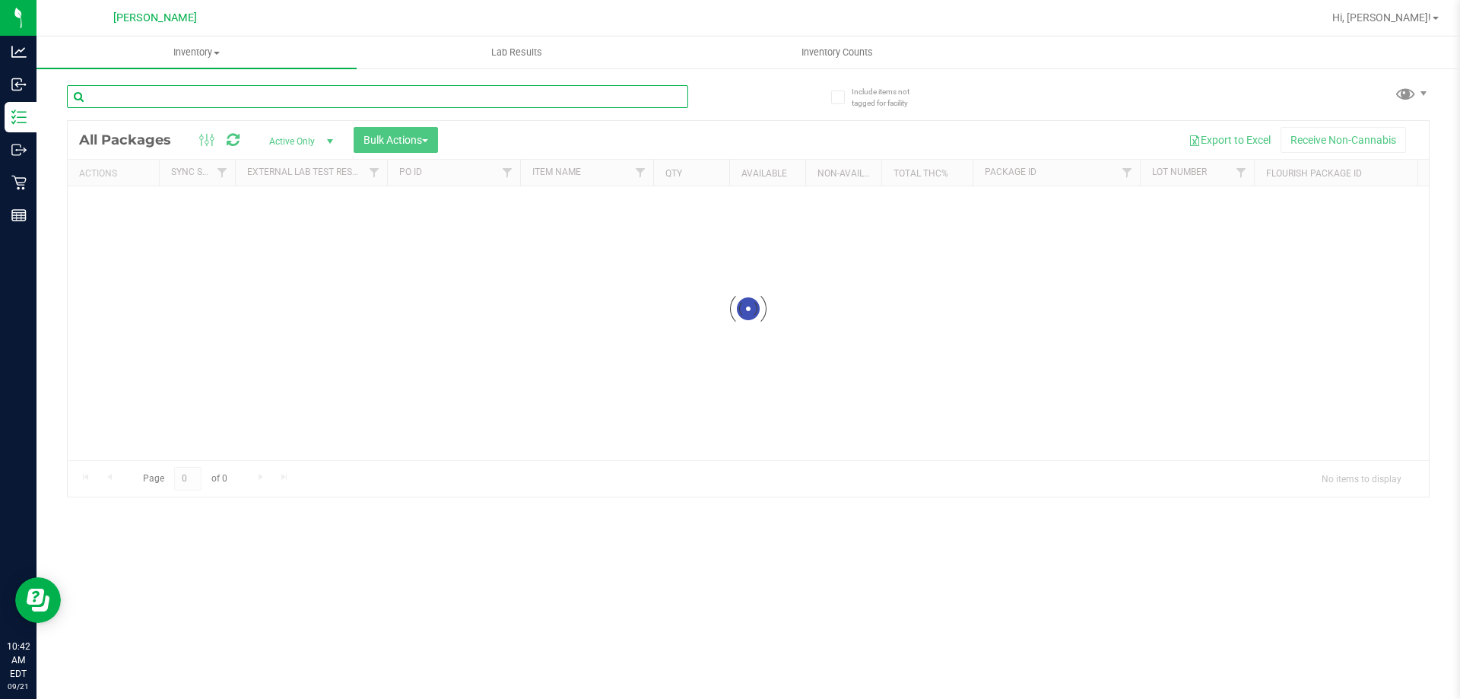
click at [534, 94] on input "text" at bounding box center [377, 96] width 621 height 23
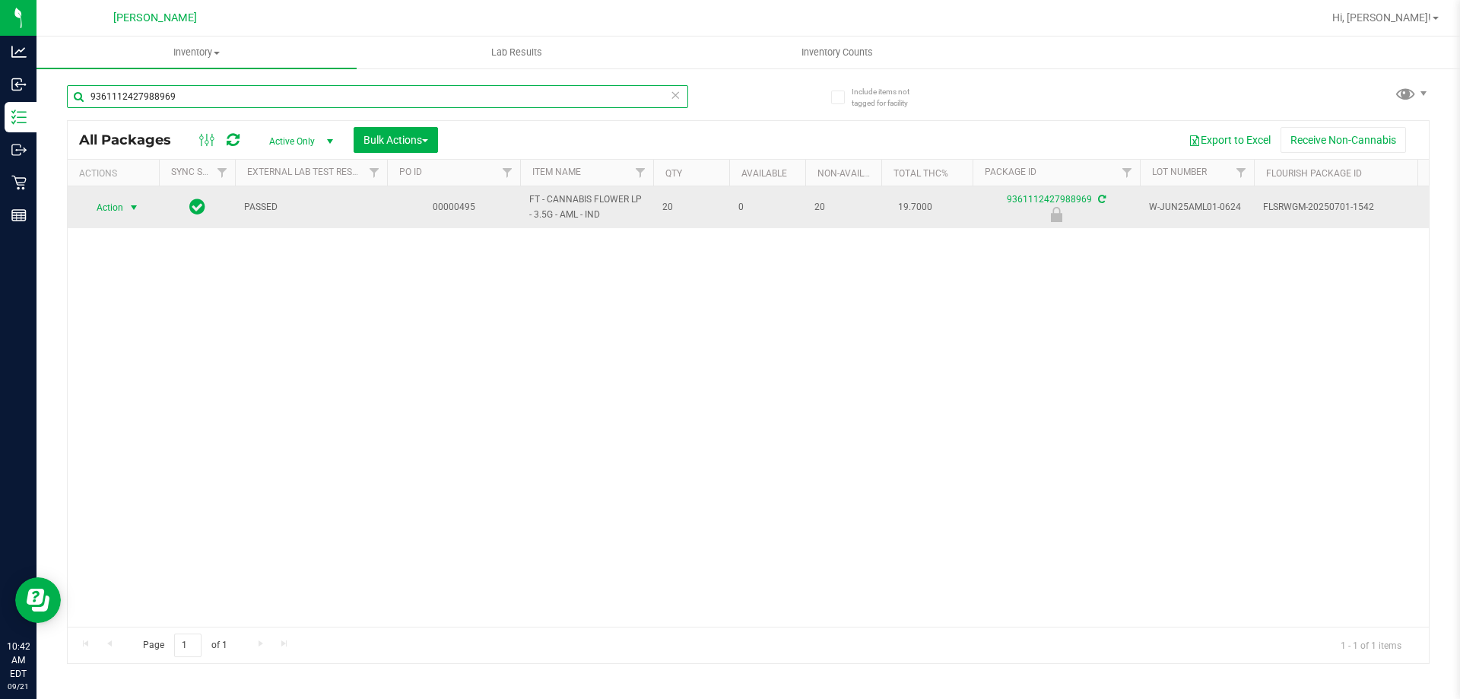
type input "9361112427988969"
click at [130, 208] on span "select" at bounding box center [134, 208] width 12 height 12
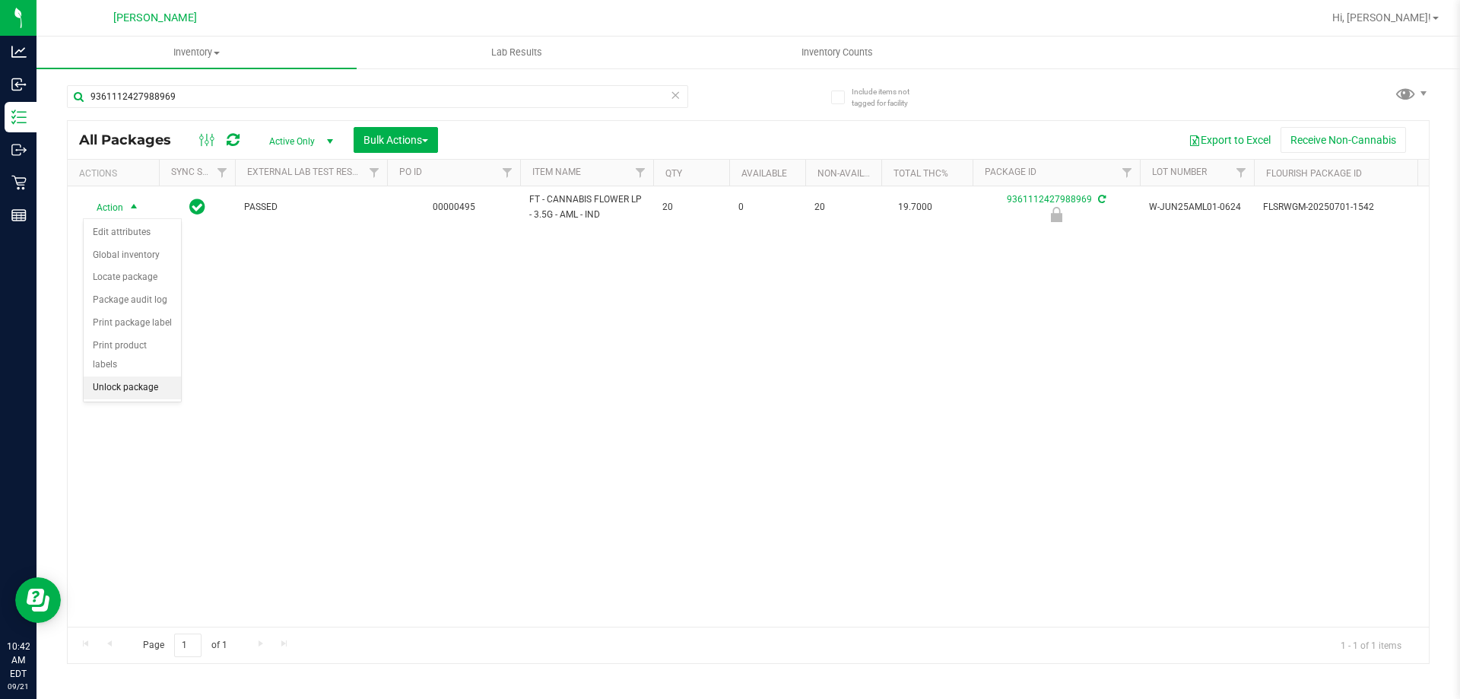
click at [156, 377] on li "Unlock package" at bounding box center [132, 388] width 97 height 23
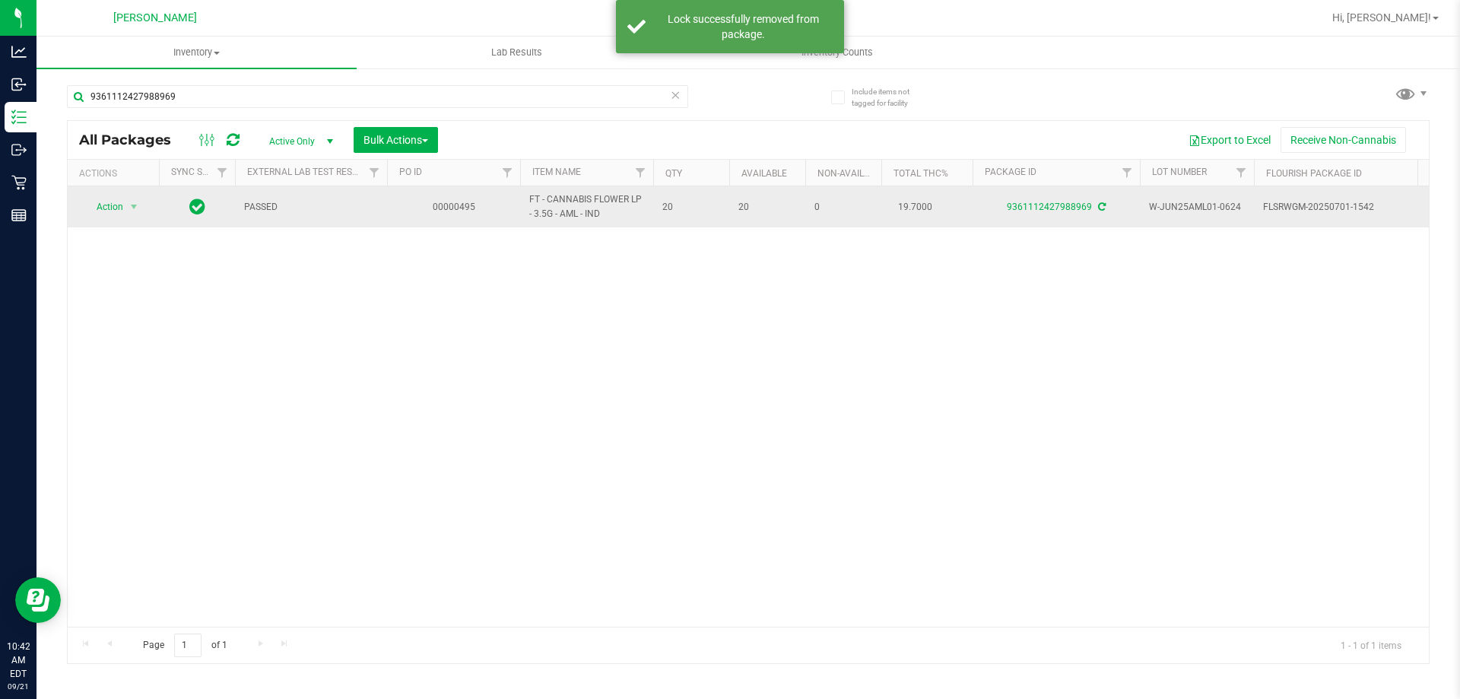
click at [114, 212] on span "Action" at bounding box center [103, 206] width 41 height 21
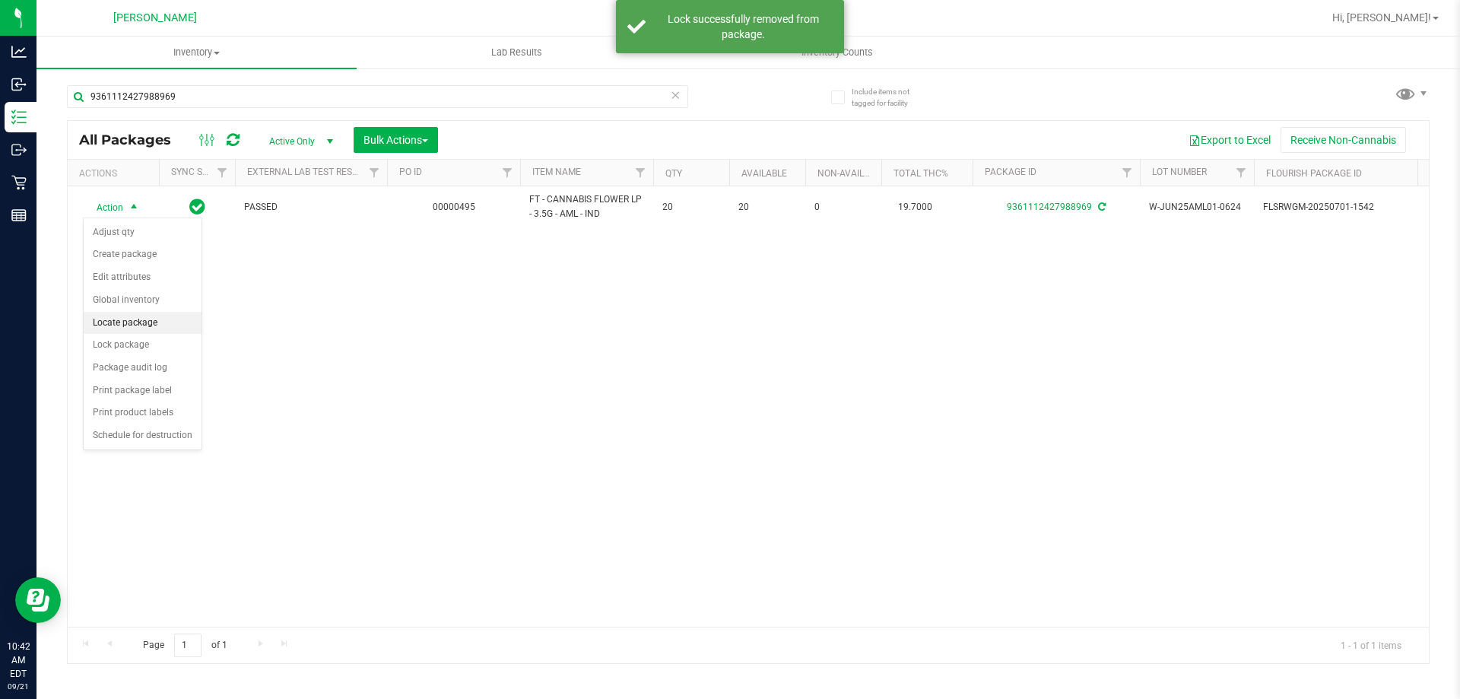
click at [154, 333] on li "Locate package" at bounding box center [143, 323] width 118 height 23
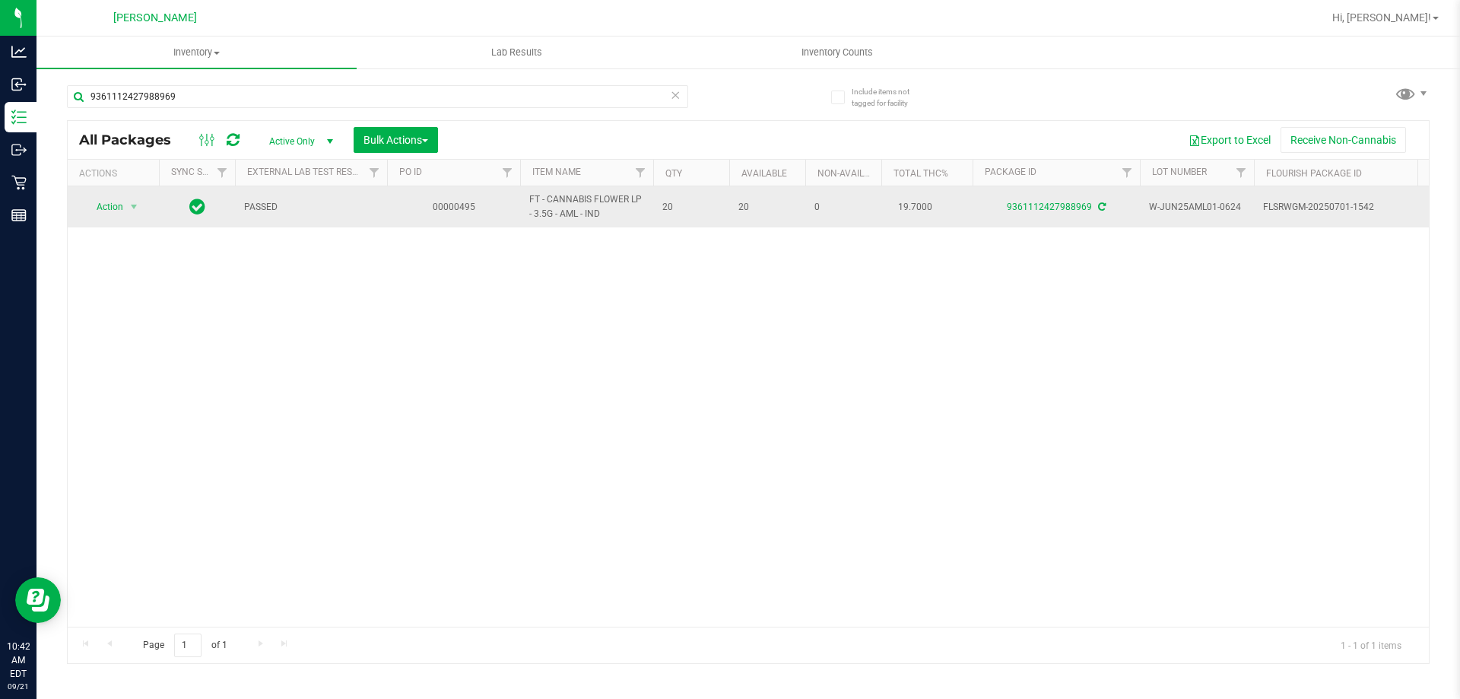
click at [112, 207] on span "Action" at bounding box center [103, 206] width 41 height 21
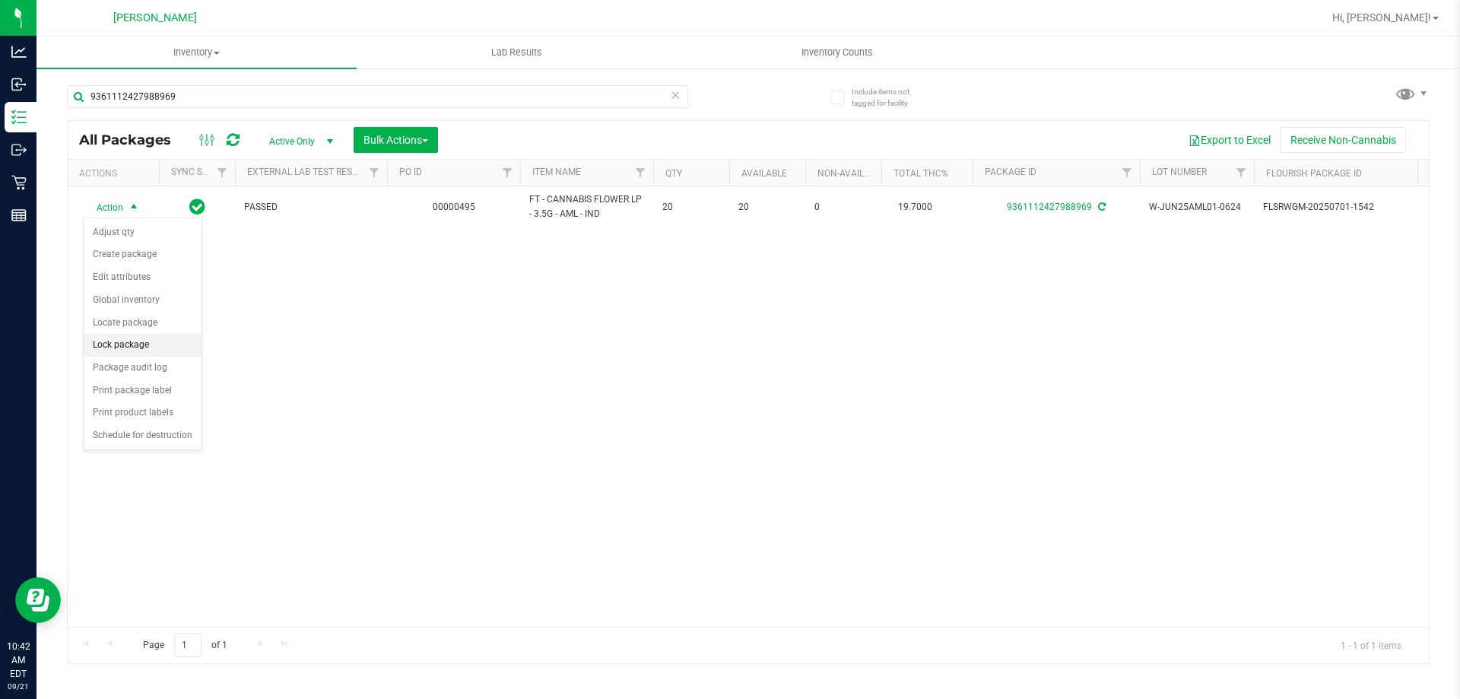
click at [177, 351] on li "Lock package" at bounding box center [143, 345] width 118 height 23
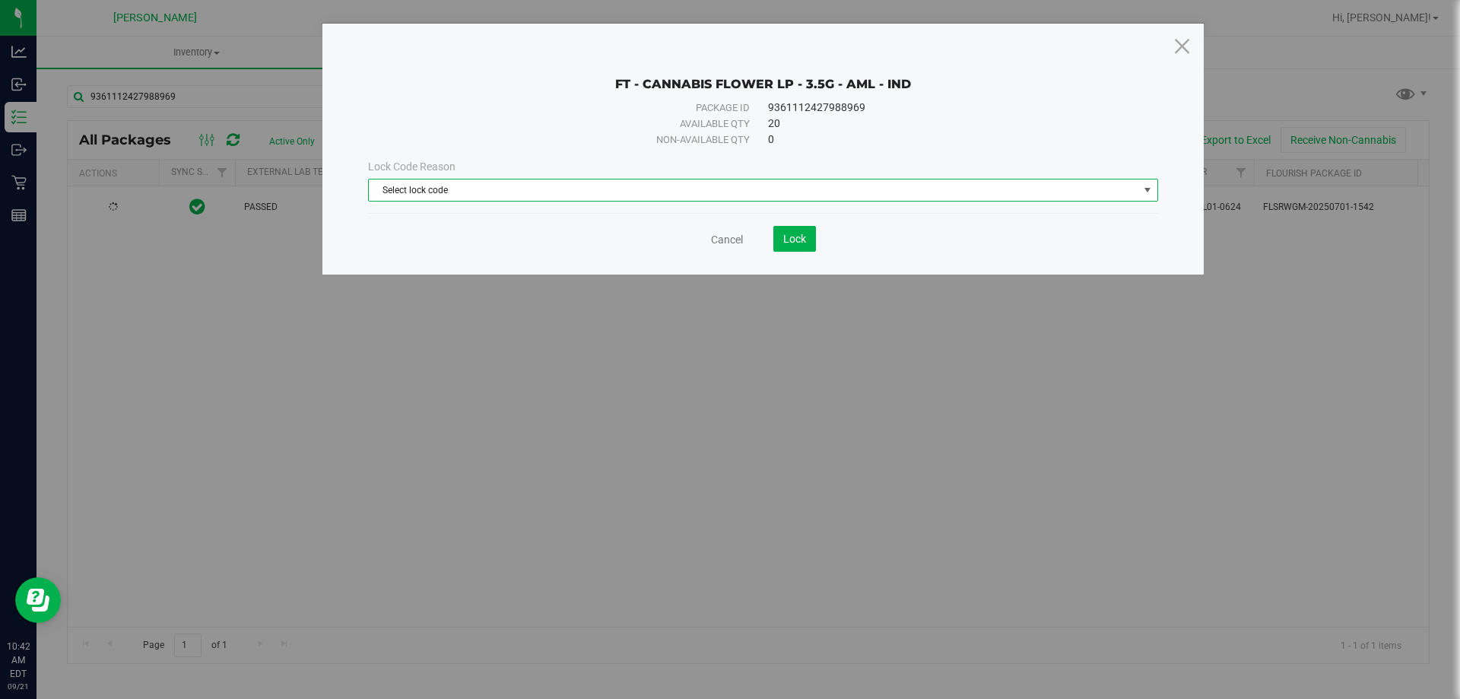
click at [736, 189] on span "Select lock code" at bounding box center [754, 190] width 770 height 21
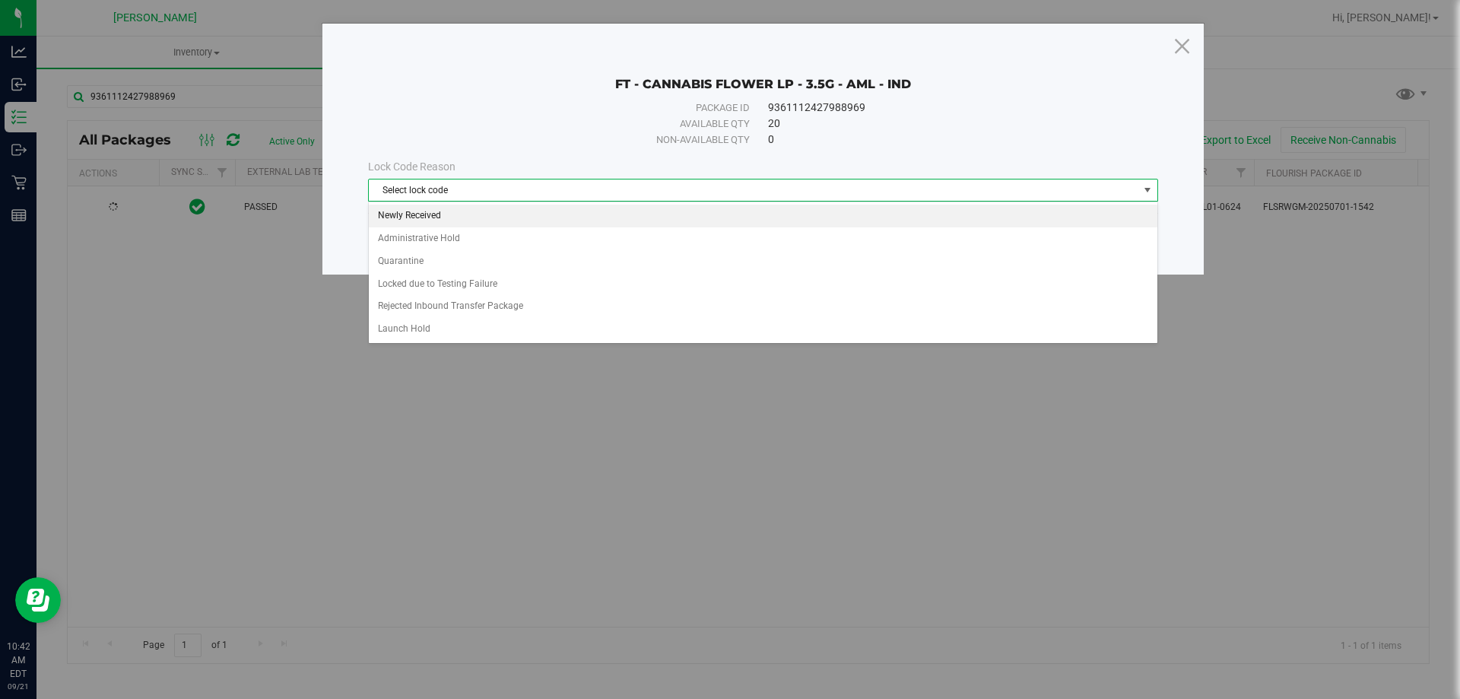
click at [445, 222] on li "Newly Received" at bounding box center [763, 216] width 789 height 23
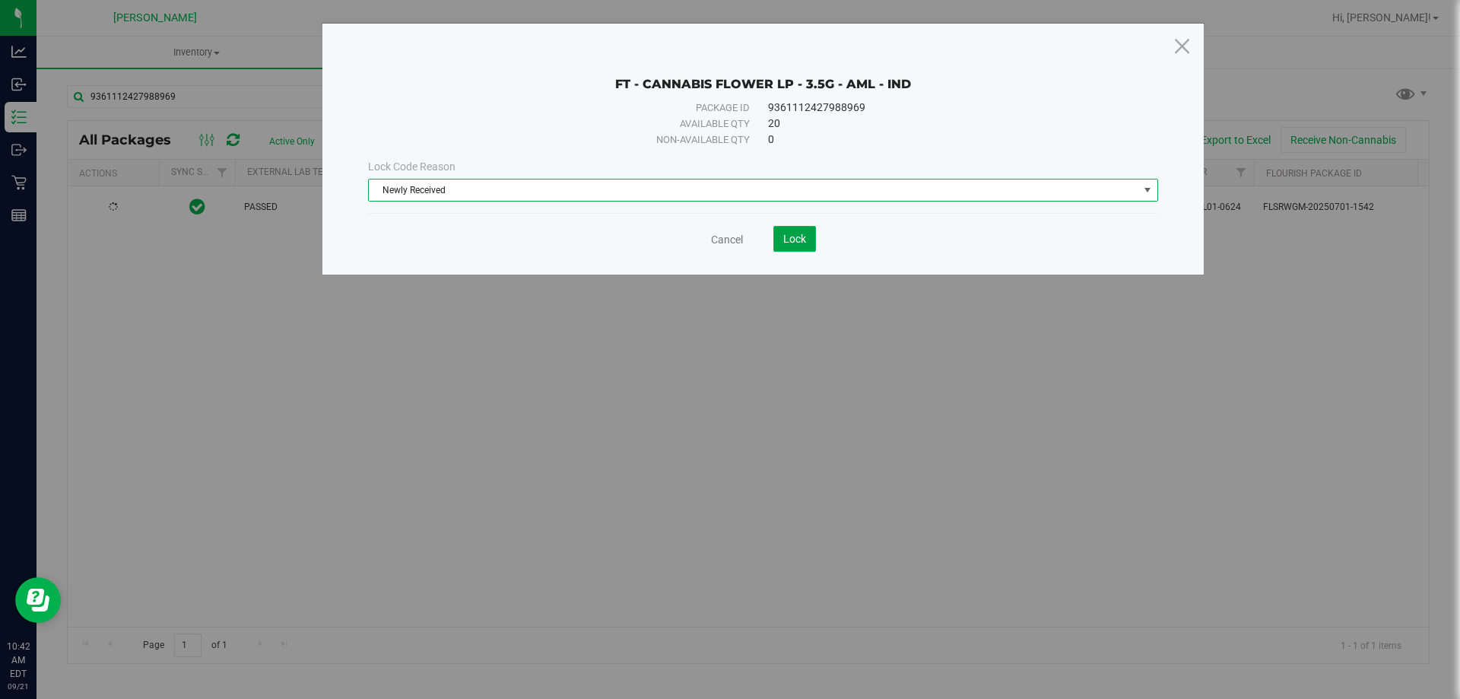
click at [799, 250] on button "Lock" at bounding box center [795, 239] width 43 height 26
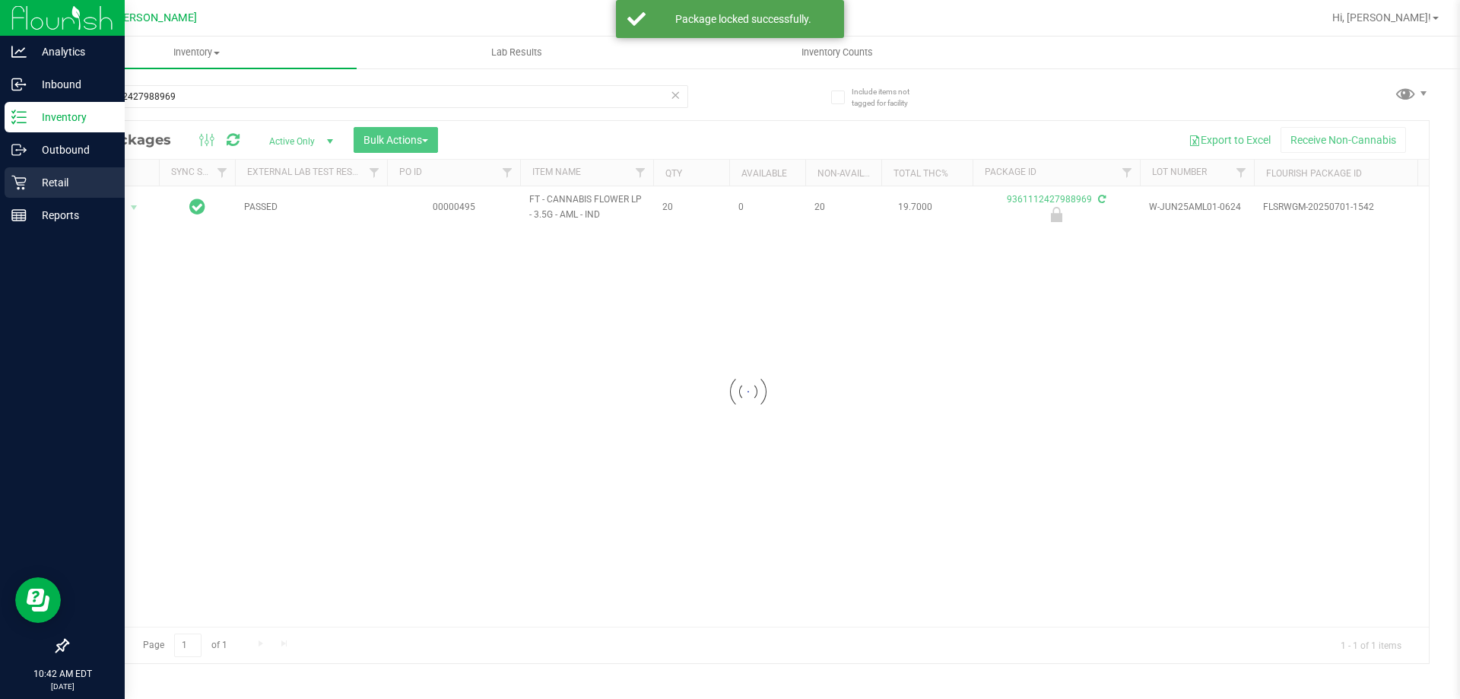
click at [30, 186] on p "Retail" at bounding box center [72, 182] width 91 height 18
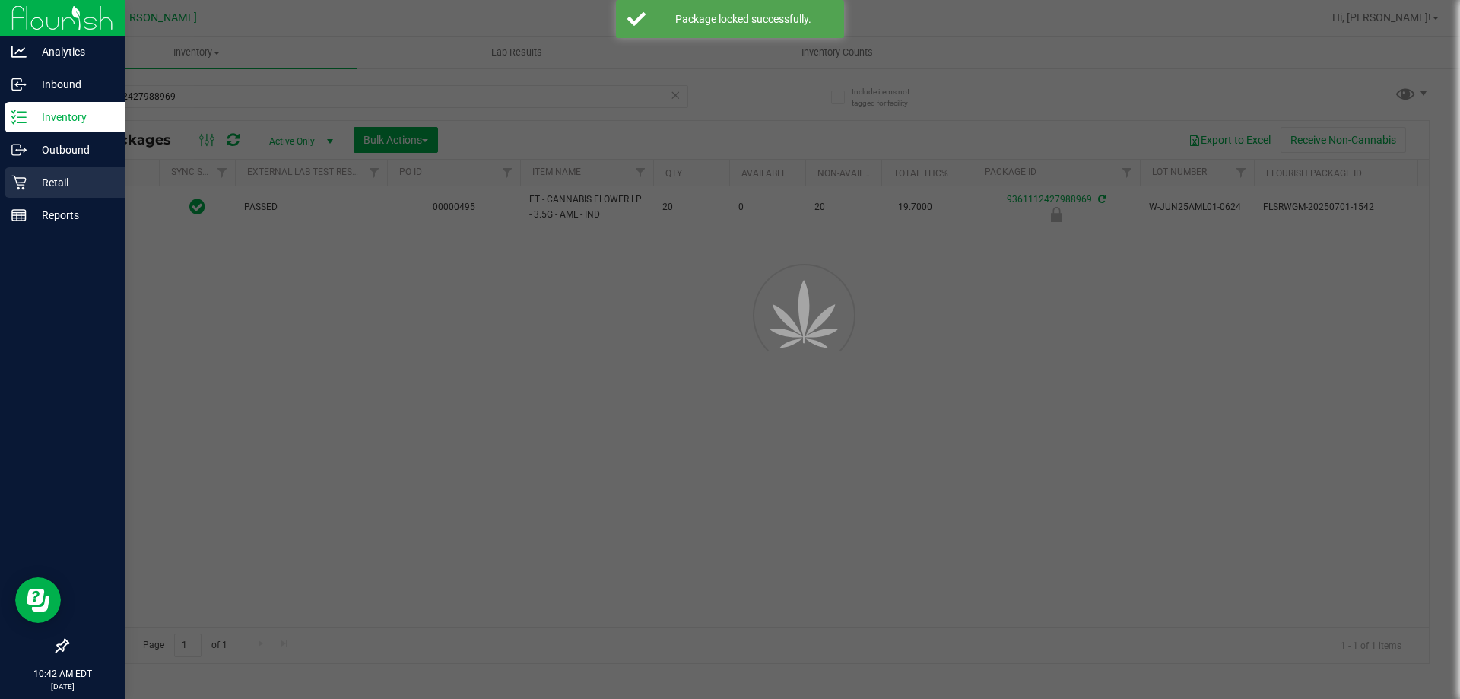
click at [30, 186] on p "Retail" at bounding box center [72, 182] width 91 height 18
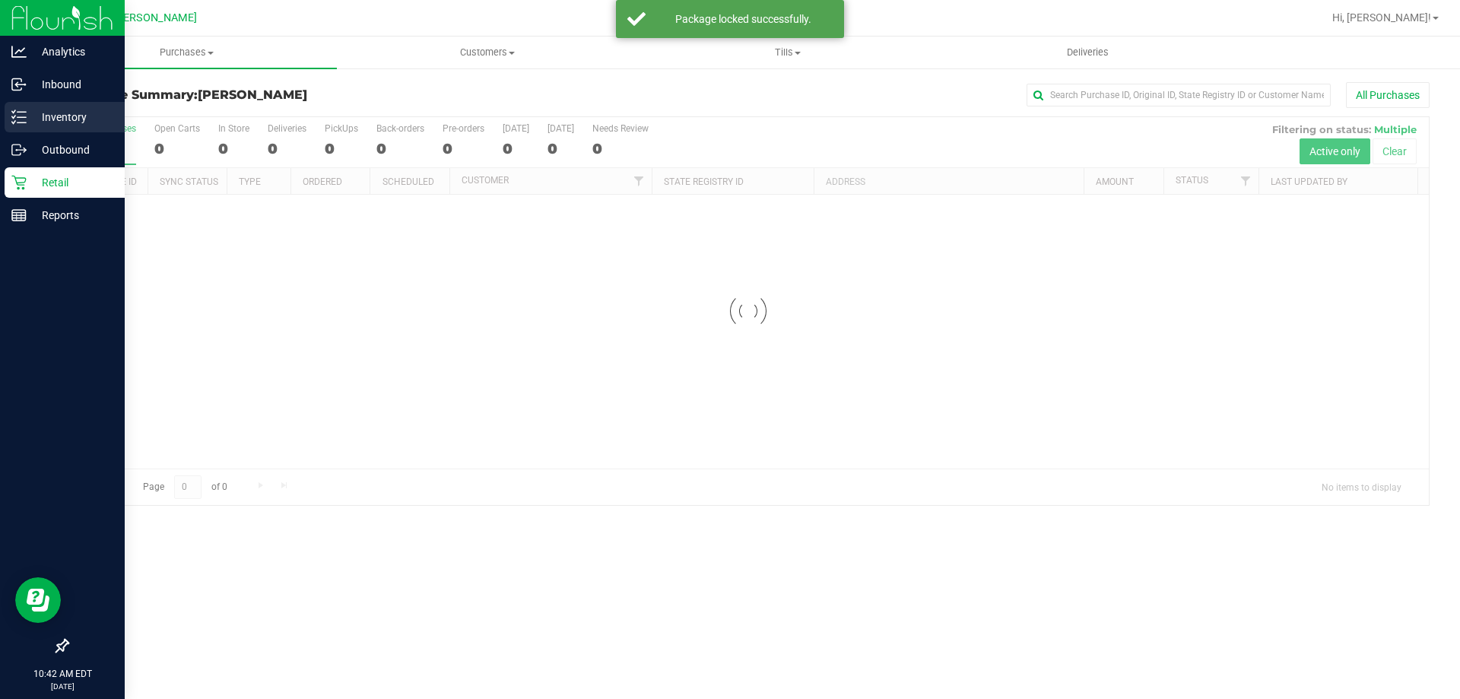
click at [78, 119] on p "Inventory" at bounding box center [72, 117] width 91 height 18
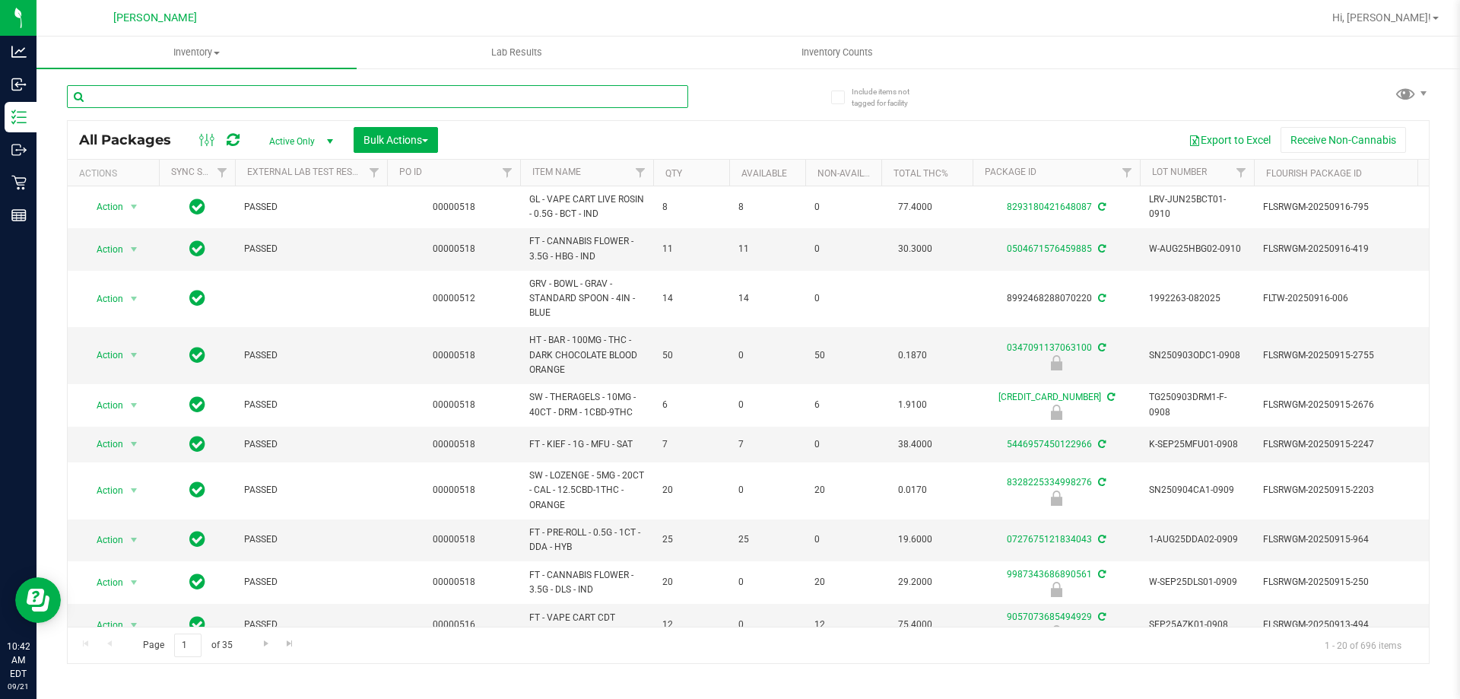
click at [225, 94] on input "text" at bounding box center [377, 96] width 621 height 23
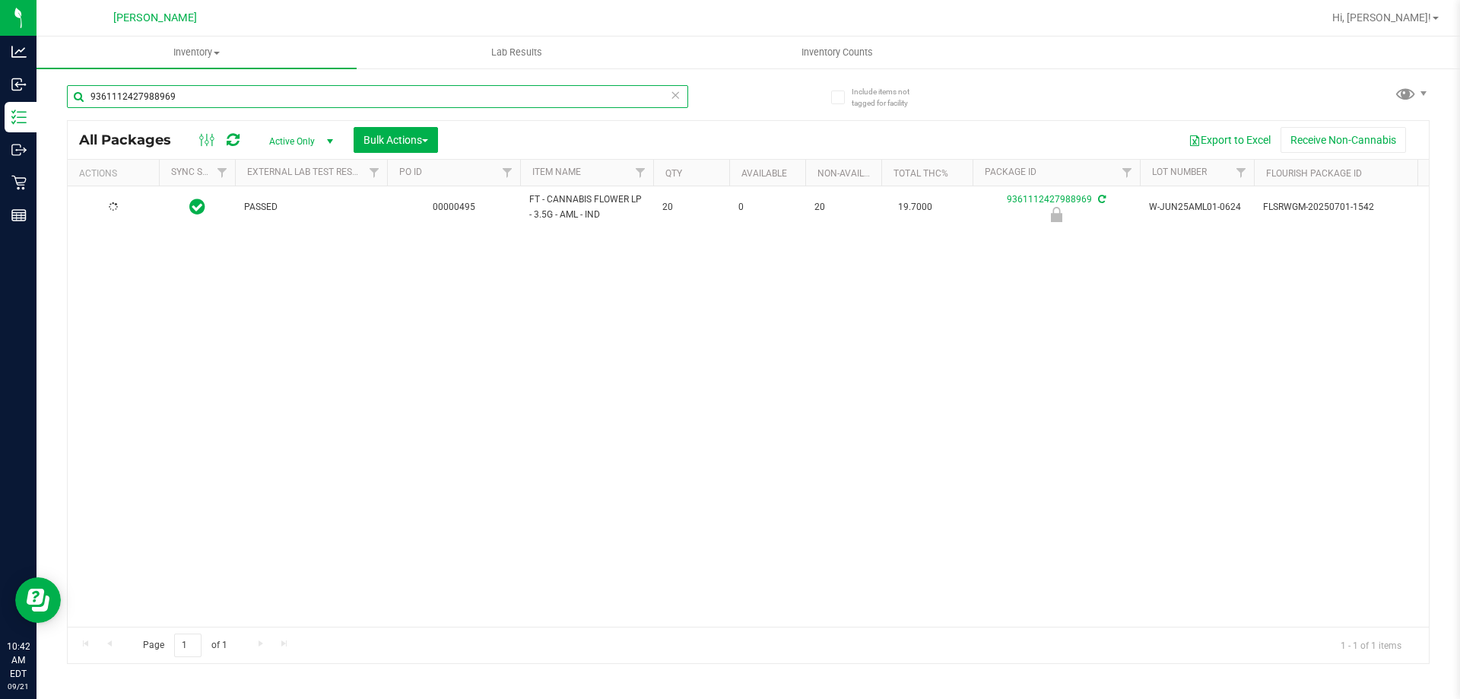
type input "9361112427988969"
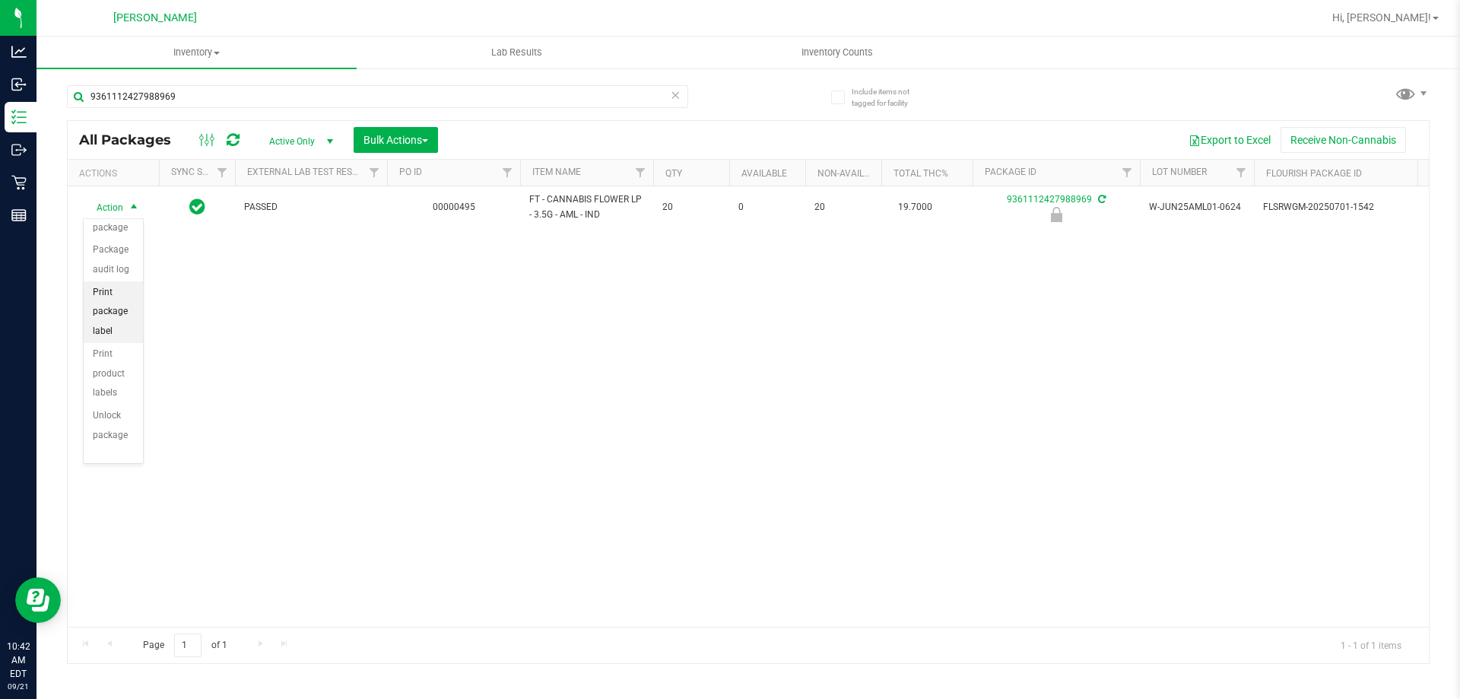
scroll to position [110, 0]
click at [116, 431] on li "Unlock package" at bounding box center [113, 425] width 59 height 42
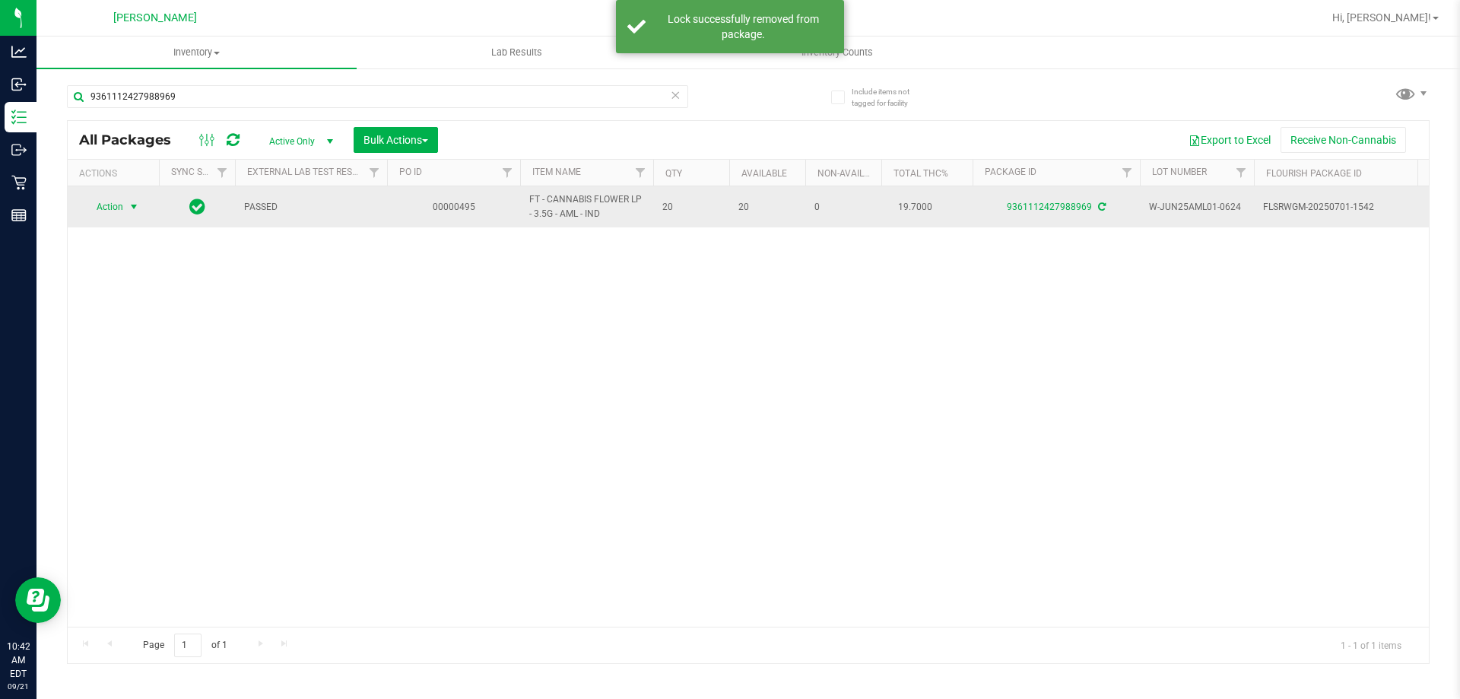
click at [106, 208] on span "Action" at bounding box center [103, 206] width 41 height 21
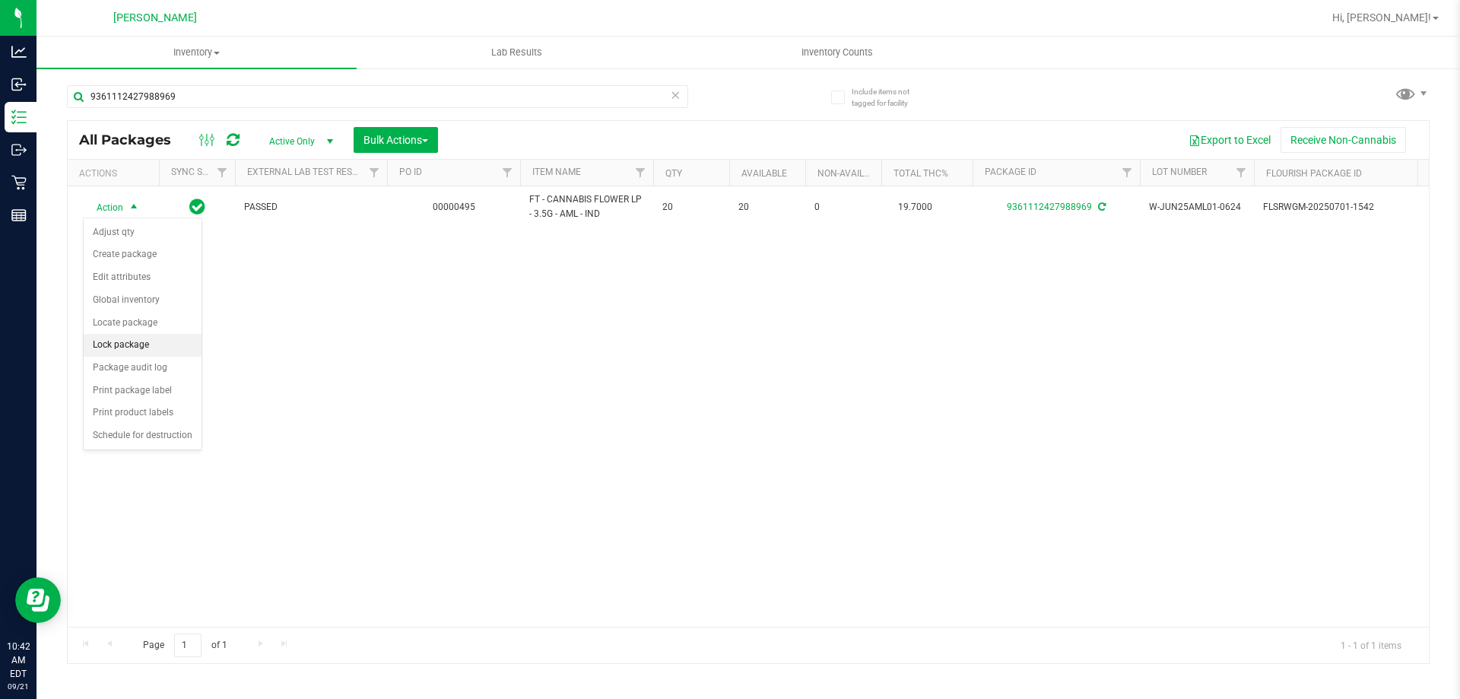
click at [120, 346] on li "Lock package" at bounding box center [143, 345] width 118 height 23
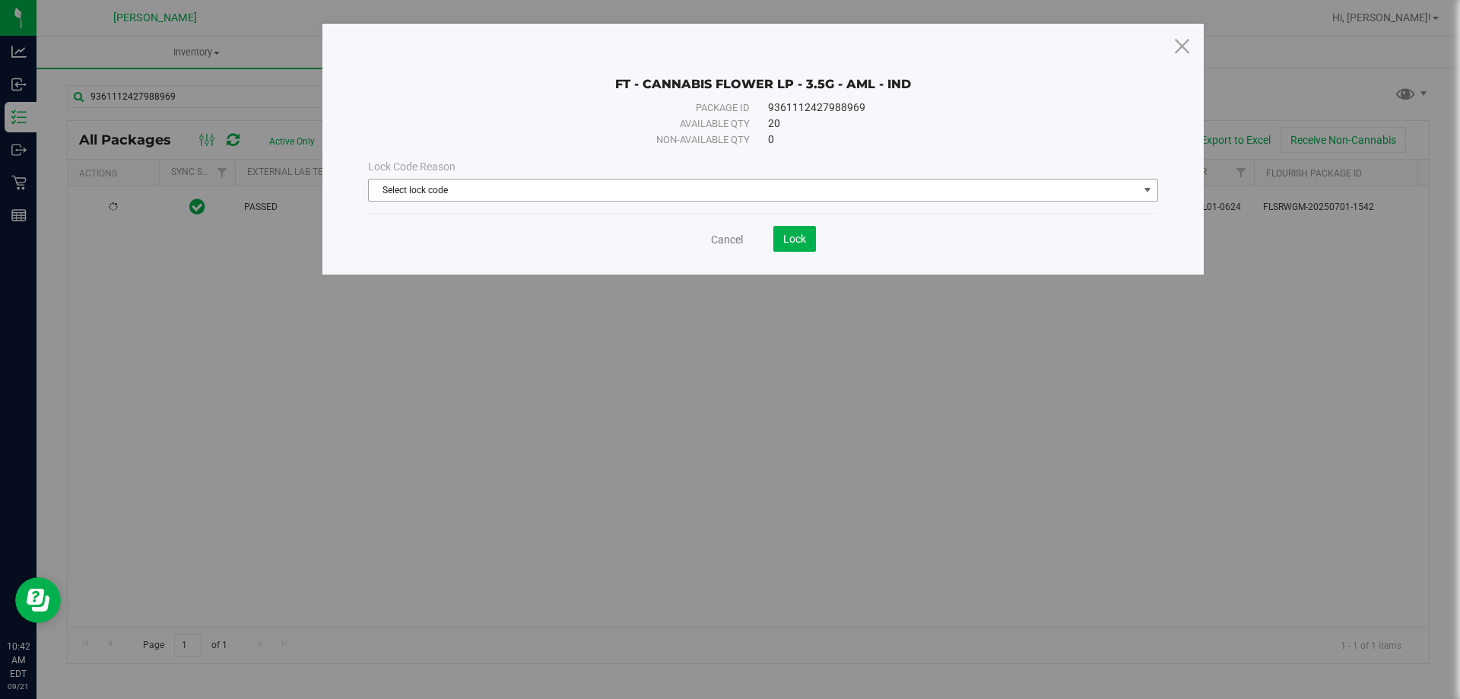
click at [524, 188] on span "Select lock code" at bounding box center [754, 190] width 770 height 21
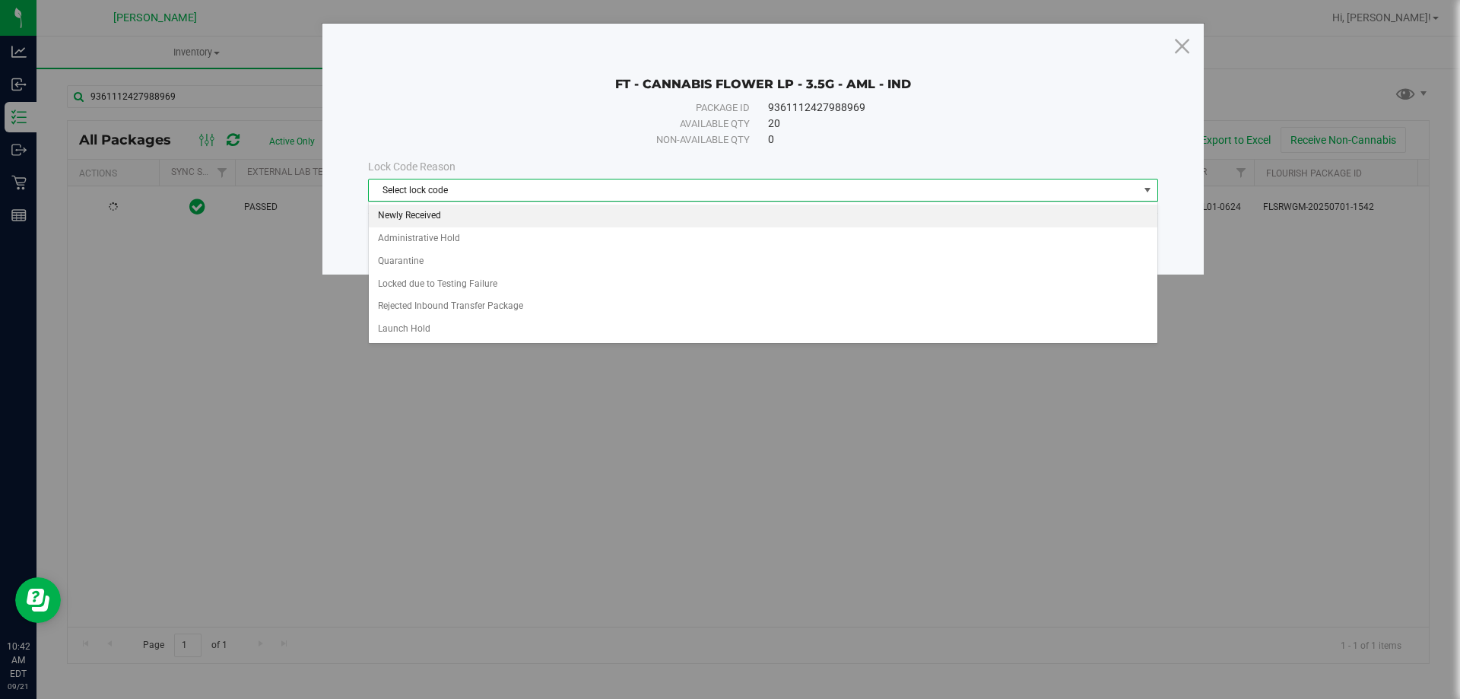
click at [410, 224] on li "Newly Received" at bounding box center [763, 216] width 789 height 23
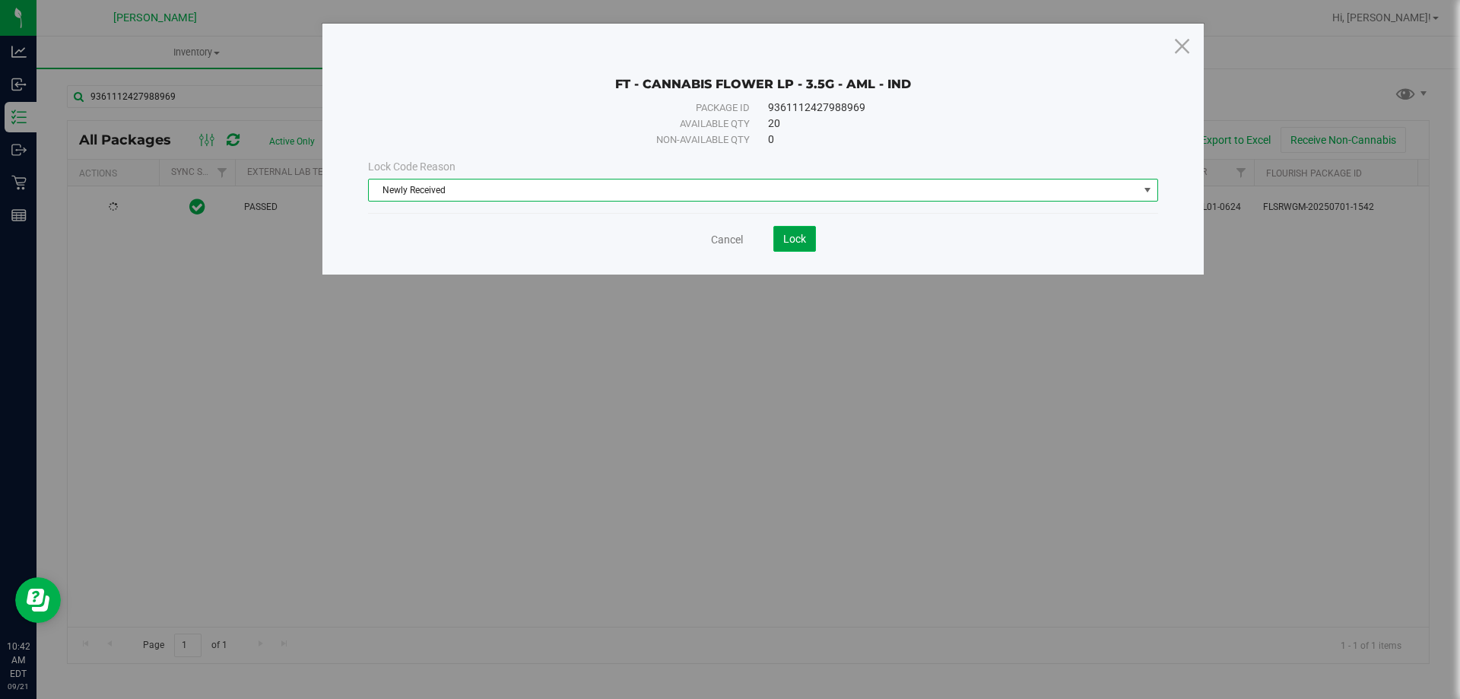
click at [802, 239] on span "Lock" at bounding box center [794, 239] width 23 height 12
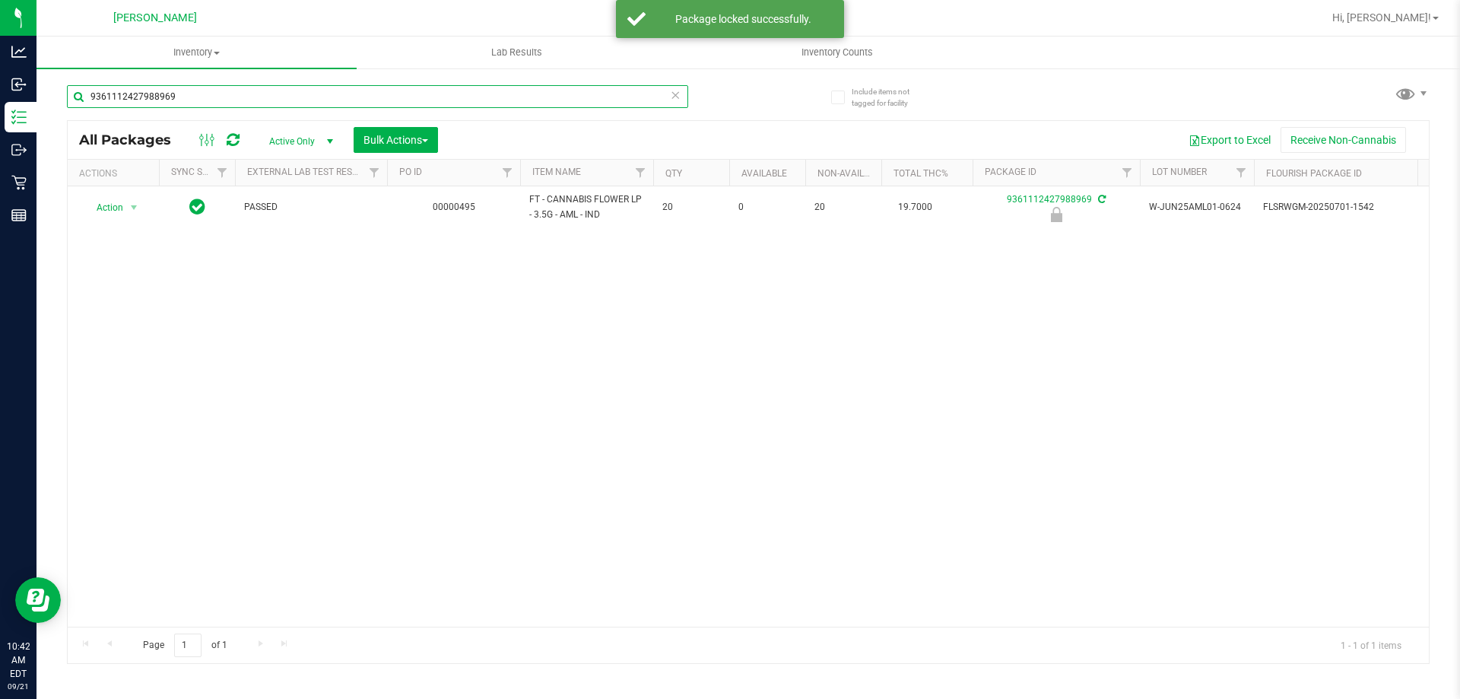
click at [240, 105] on input "9361112427988969" at bounding box center [377, 96] width 621 height 23
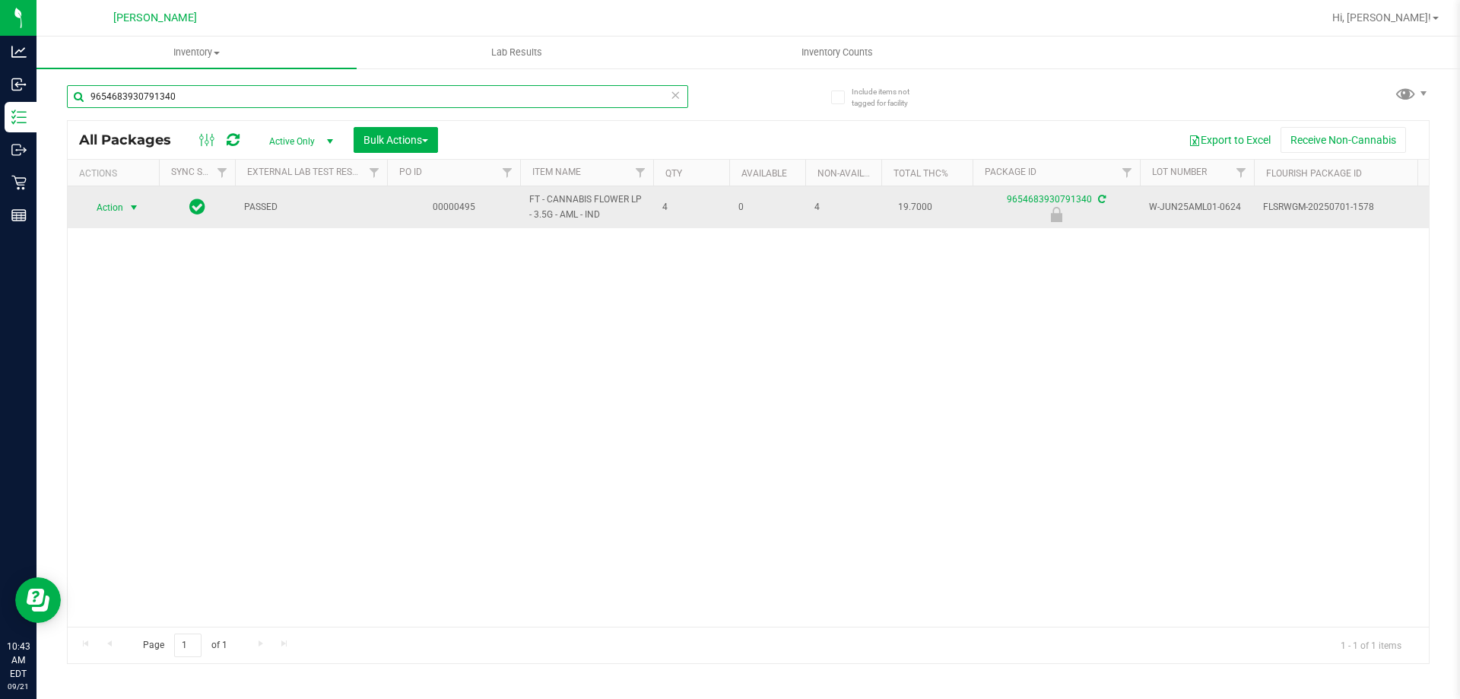
type input "9654683930791340"
click at [120, 213] on span "Action" at bounding box center [103, 207] width 41 height 21
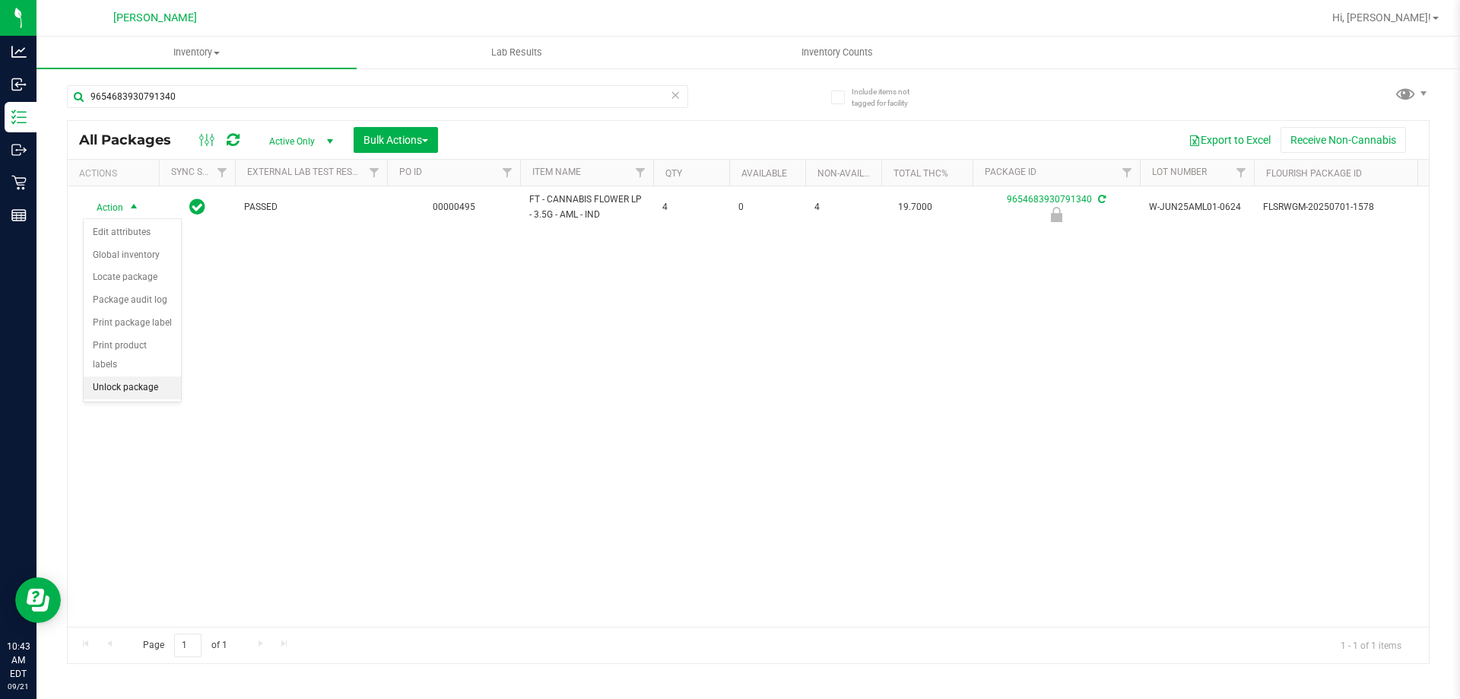
click at [124, 377] on li "Unlock package" at bounding box center [132, 388] width 97 height 23
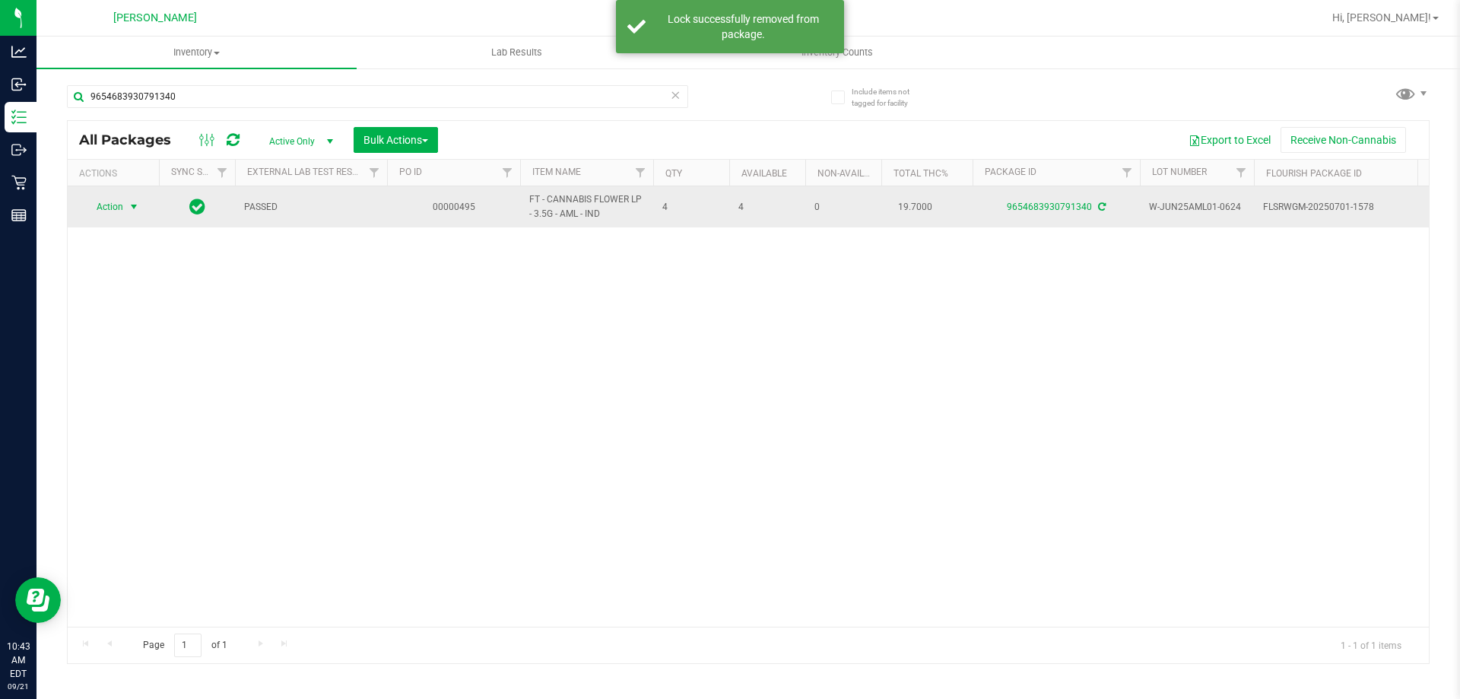
click at [116, 208] on span "Action" at bounding box center [103, 206] width 41 height 21
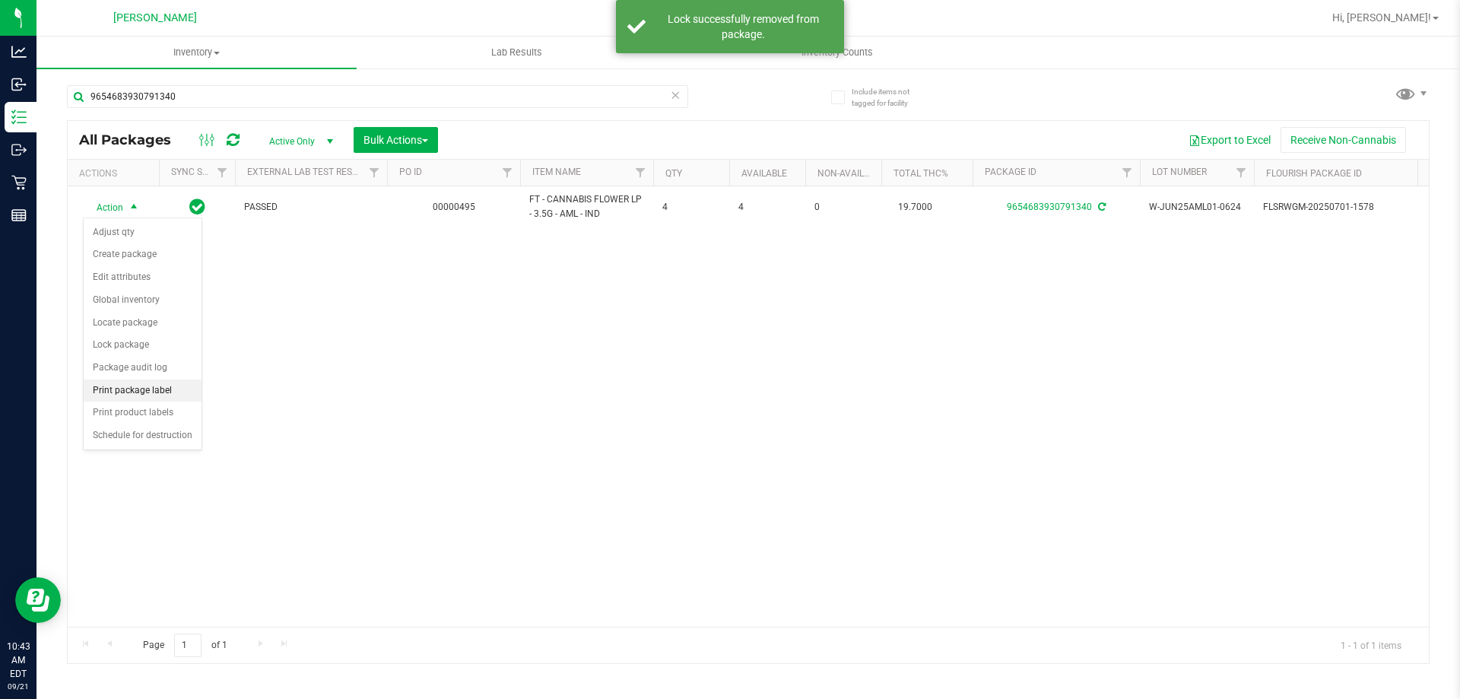
click at [133, 399] on li "Print package label" at bounding box center [143, 391] width 118 height 23
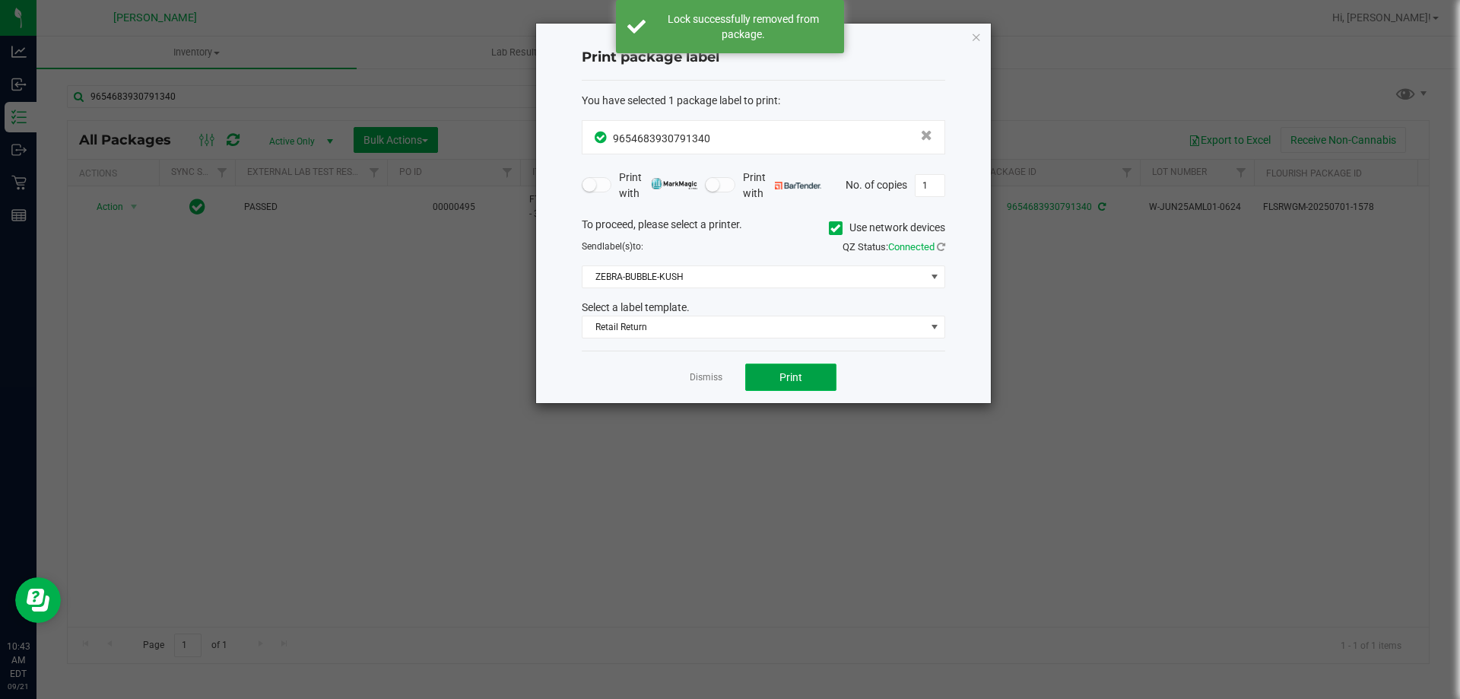
click at [794, 371] on span "Print" at bounding box center [791, 377] width 23 height 12
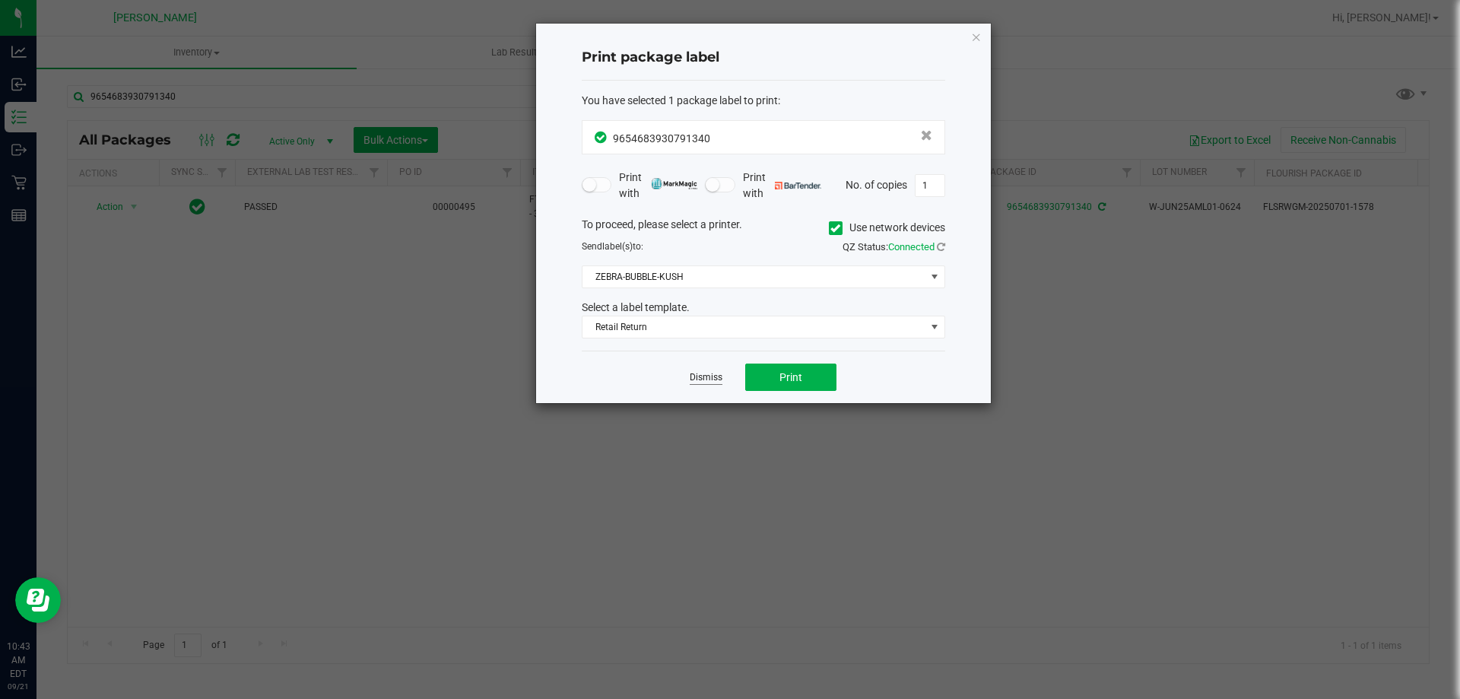
click at [700, 374] on link "Dismiss" at bounding box center [706, 377] width 33 height 13
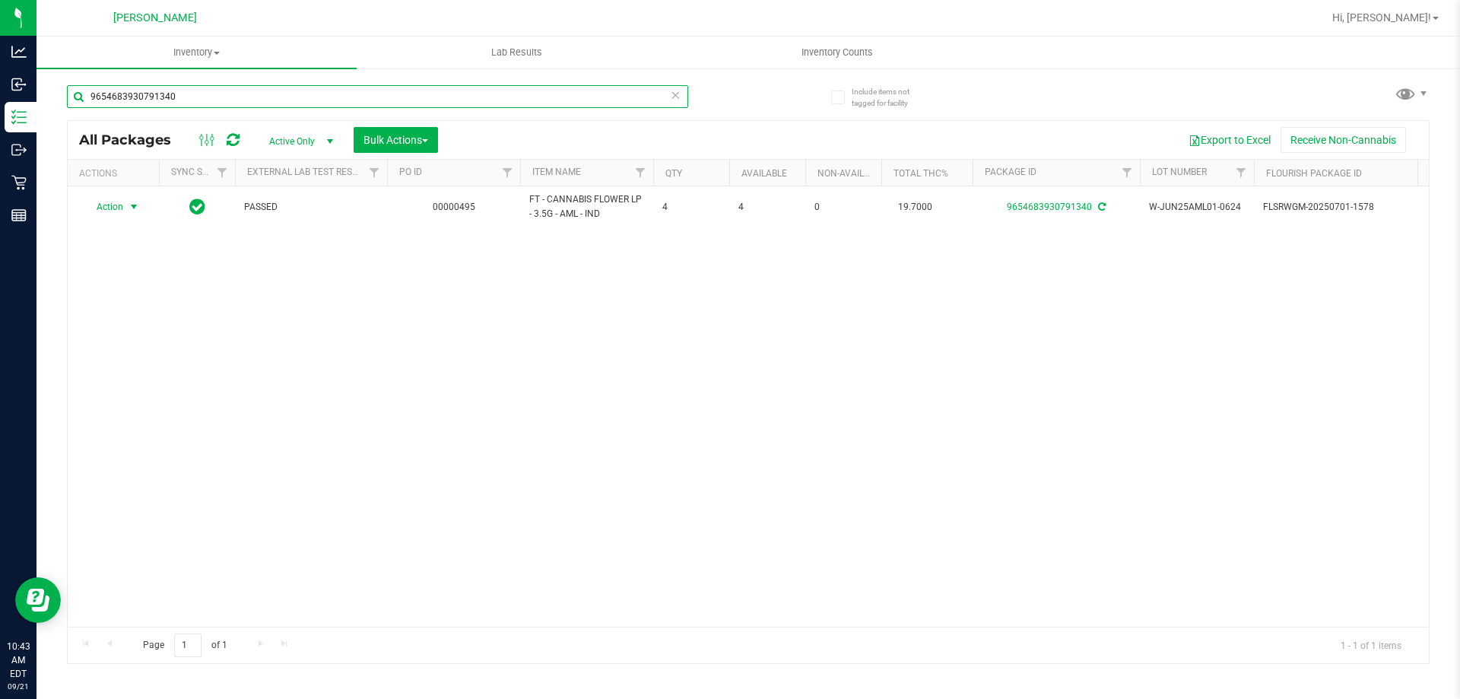
click at [272, 94] on input "9654683930791340" at bounding box center [377, 96] width 621 height 23
type input "9"
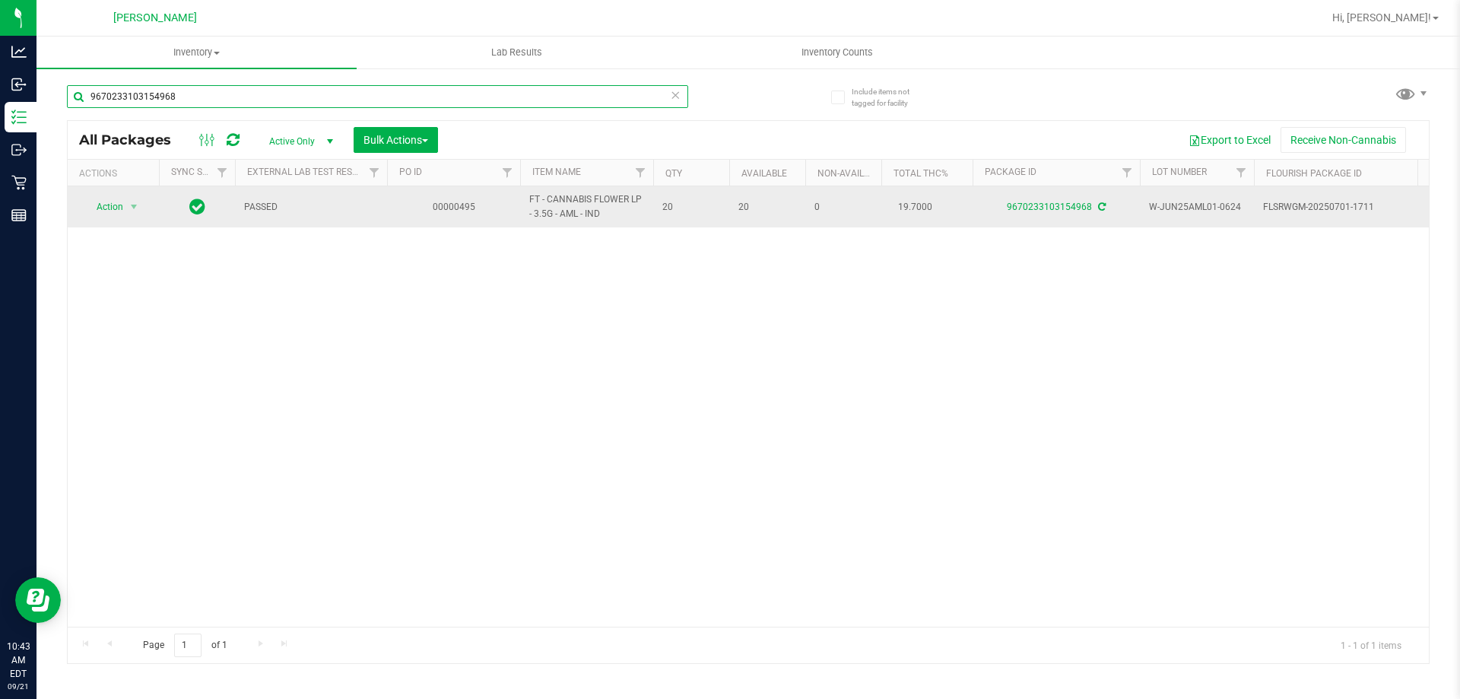
type input "9670233103154968"
click at [108, 208] on span "Action" at bounding box center [103, 206] width 41 height 21
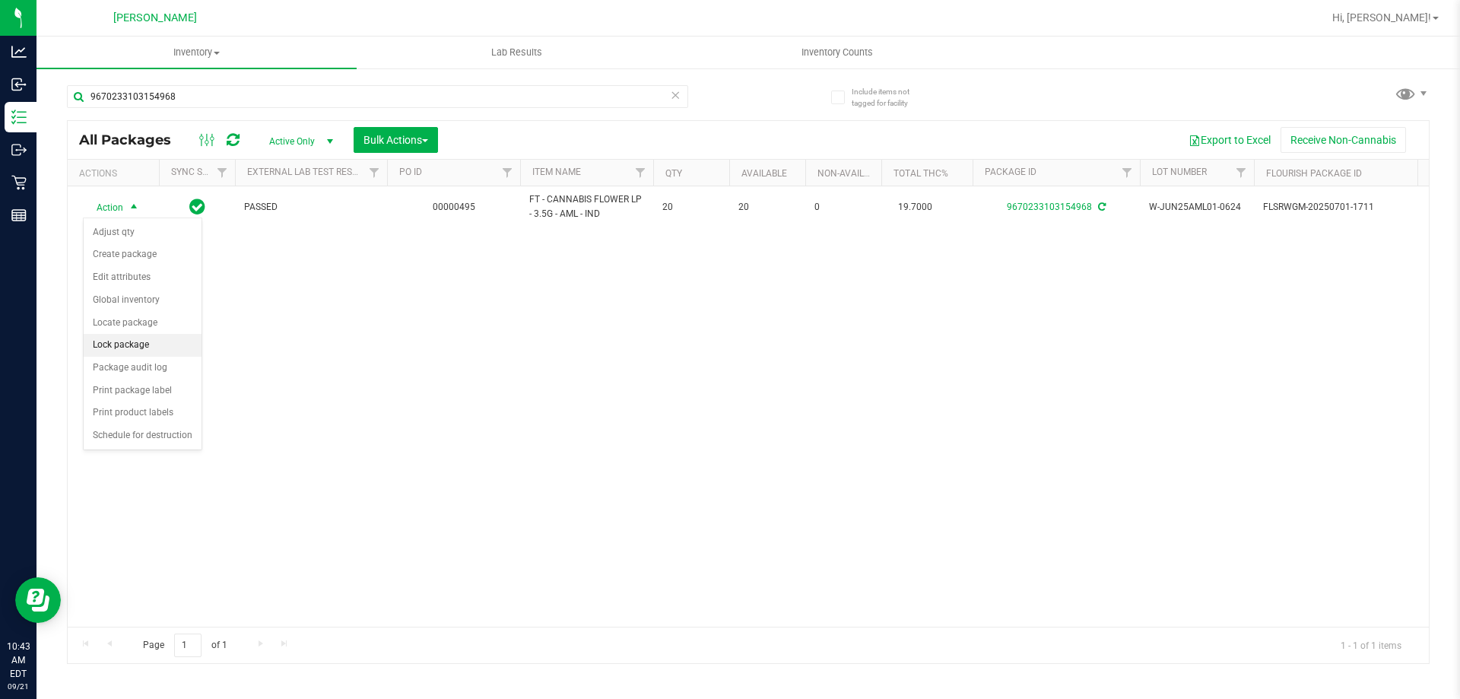
click at [170, 351] on li "Lock package" at bounding box center [143, 345] width 118 height 23
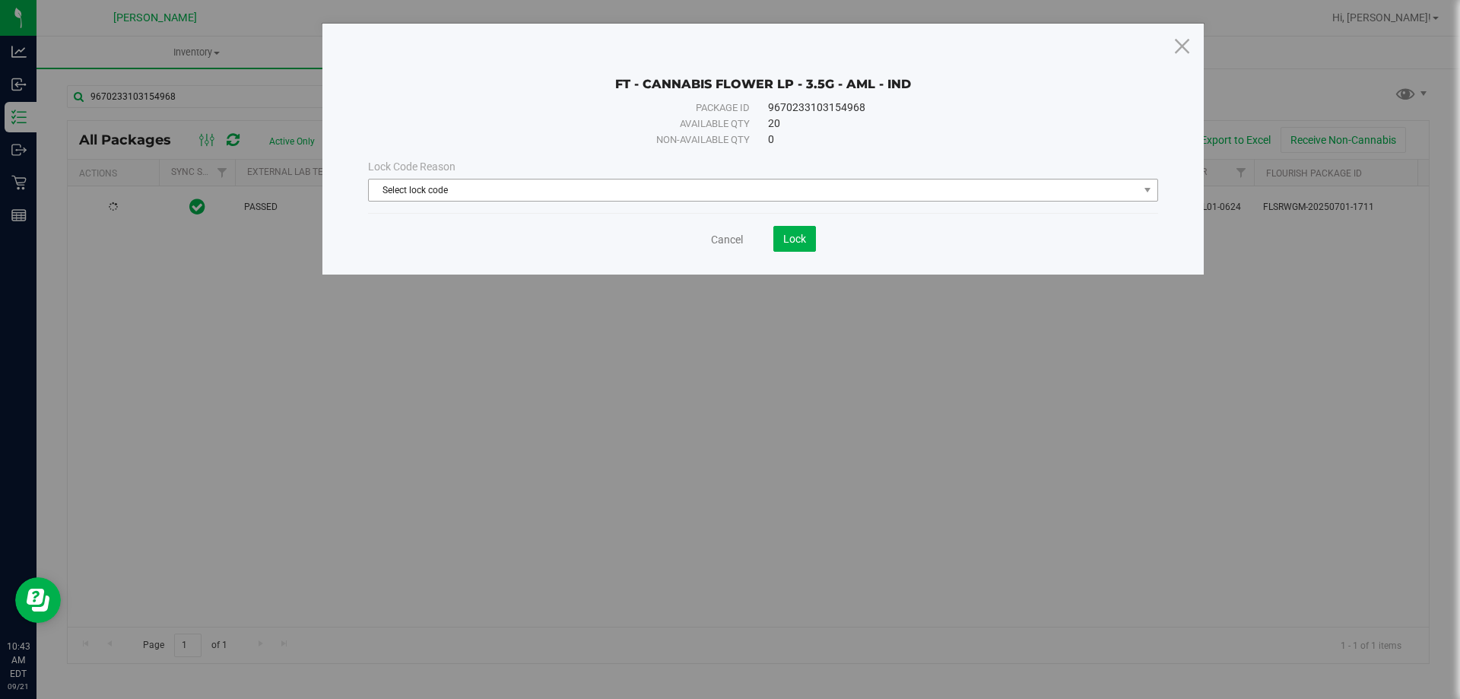
click at [486, 195] on span "Select lock code" at bounding box center [754, 190] width 770 height 21
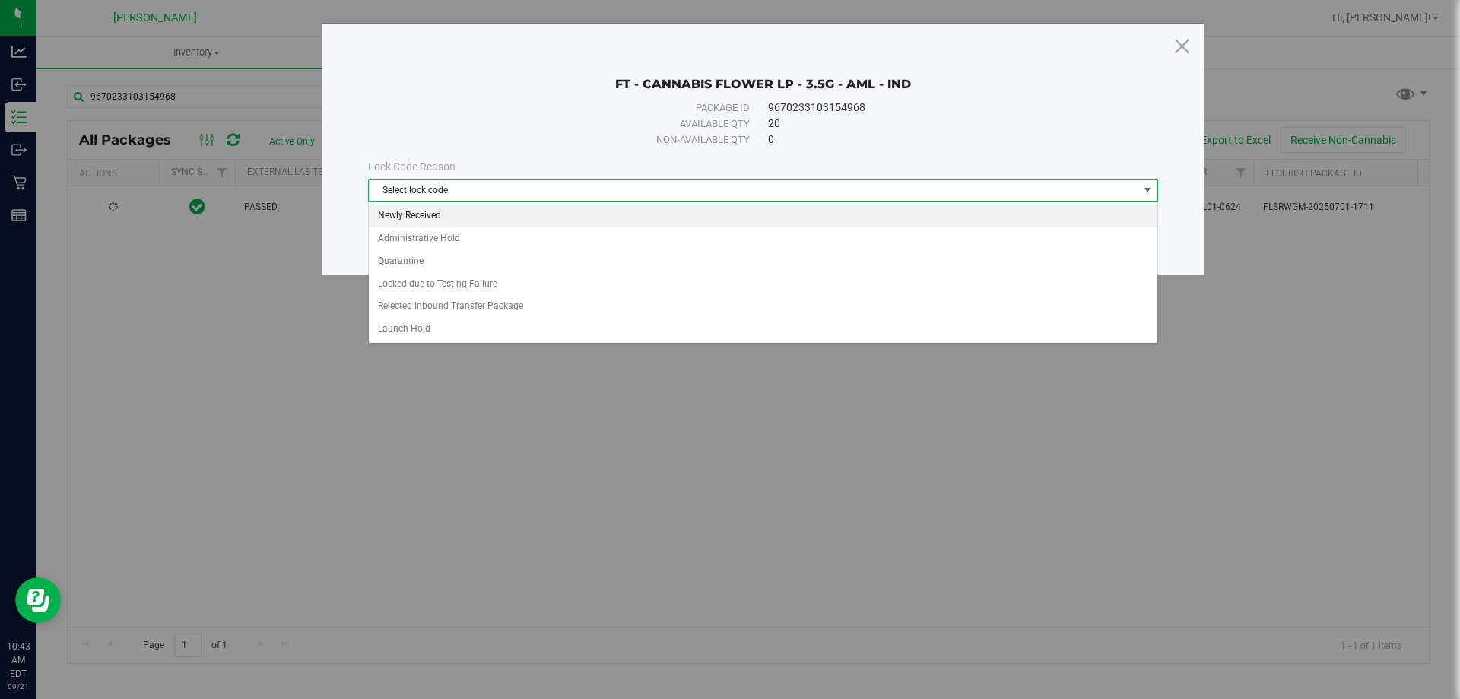
click at [463, 217] on li "Newly Received" at bounding box center [763, 216] width 789 height 23
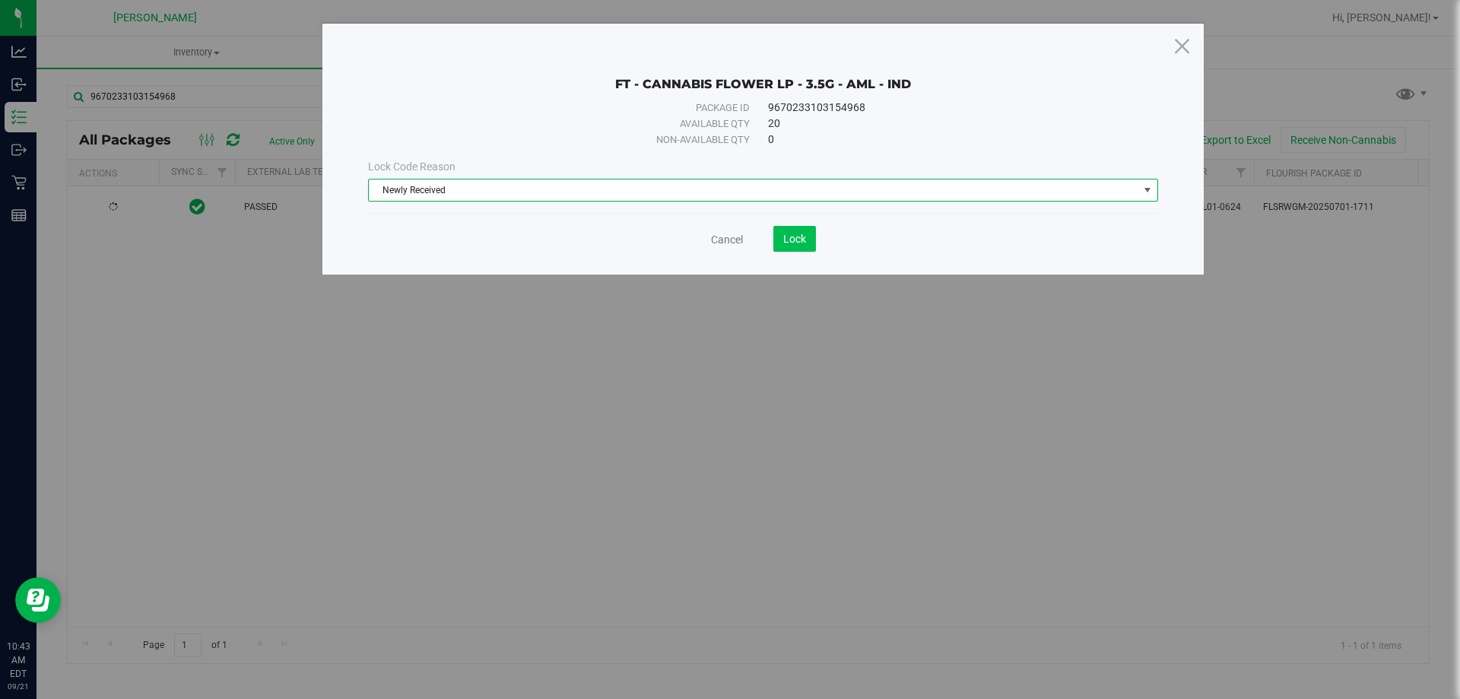
click at [796, 237] on span "Lock" at bounding box center [794, 239] width 23 height 12
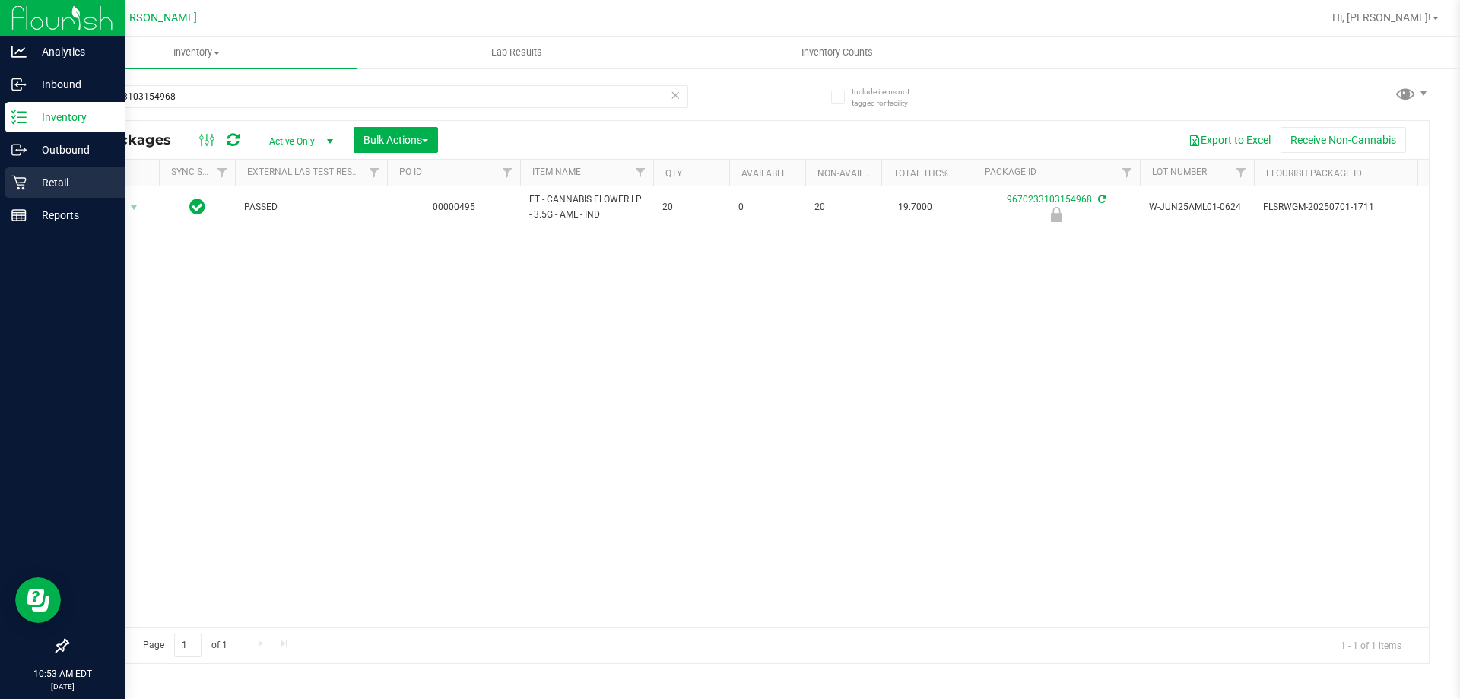
click at [43, 172] on div "Retail" at bounding box center [65, 182] width 120 height 30
